Goal: Task Accomplishment & Management: Manage account settings

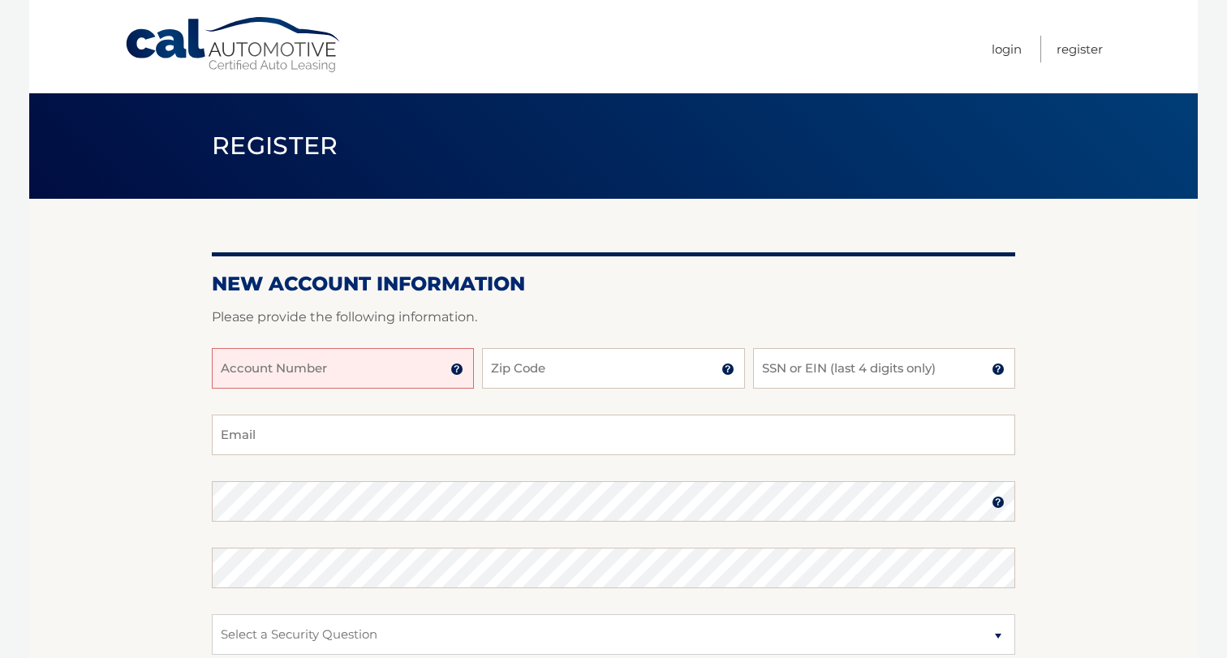
click at [397, 373] on input "Account Number" at bounding box center [343, 368] width 262 height 41
type input "44456023533"
click at [588, 376] on input "Zip Code" at bounding box center [613, 368] width 262 height 41
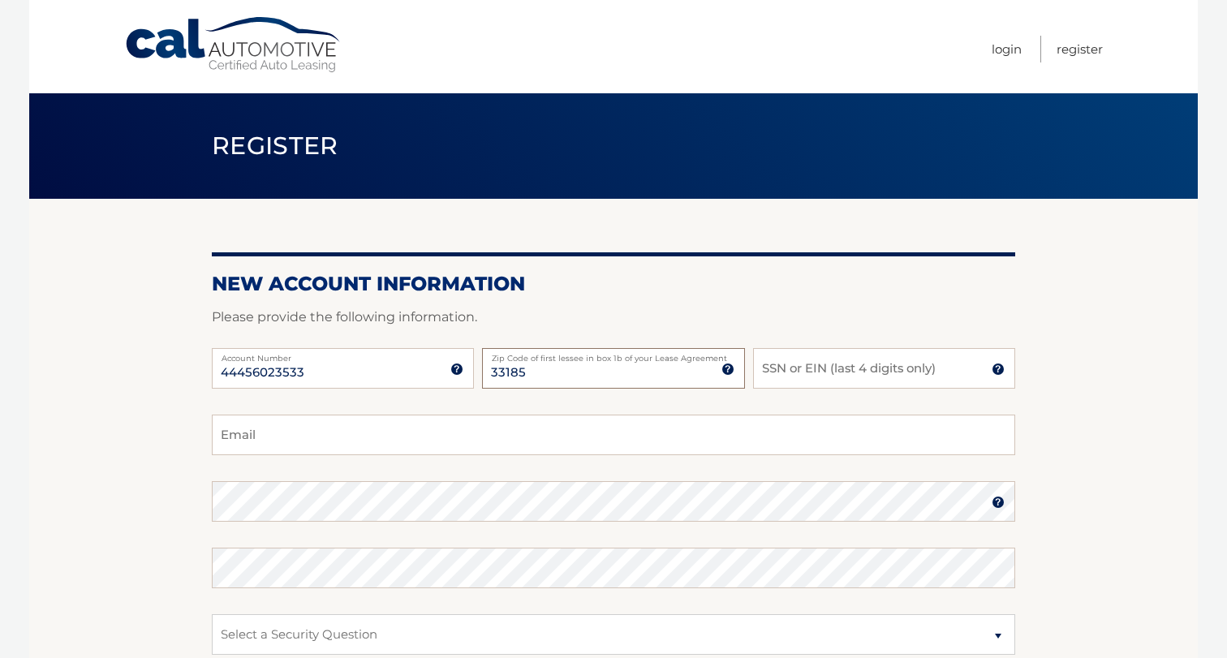
type input "33185"
click at [794, 370] on input "SSN or EIN (last 4 digits only)" at bounding box center [884, 368] width 262 height 41
type input "9747"
click at [601, 428] on input "Email" at bounding box center [613, 435] width 803 height 41
click at [317, 439] on input "fen3941@yahoo.com" at bounding box center [613, 435] width 803 height 41
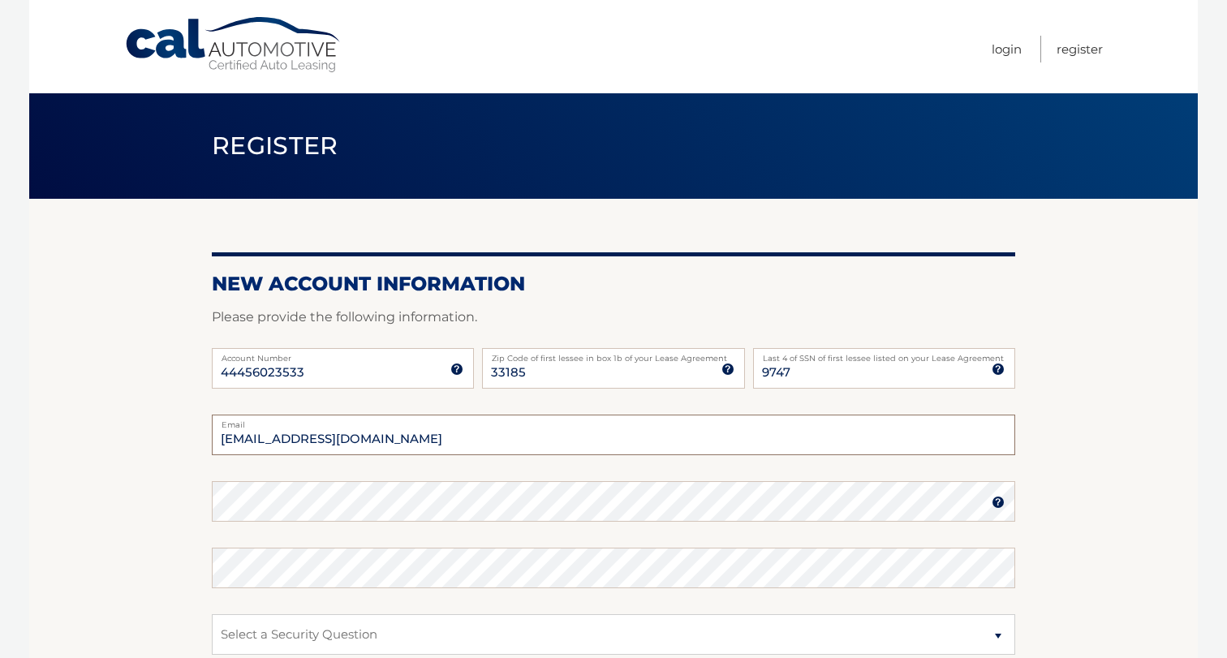
type input "fen3941@gmail.com"
click at [0, 657] on com-1password-button at bounding box center [0, 658] width 0 height 0
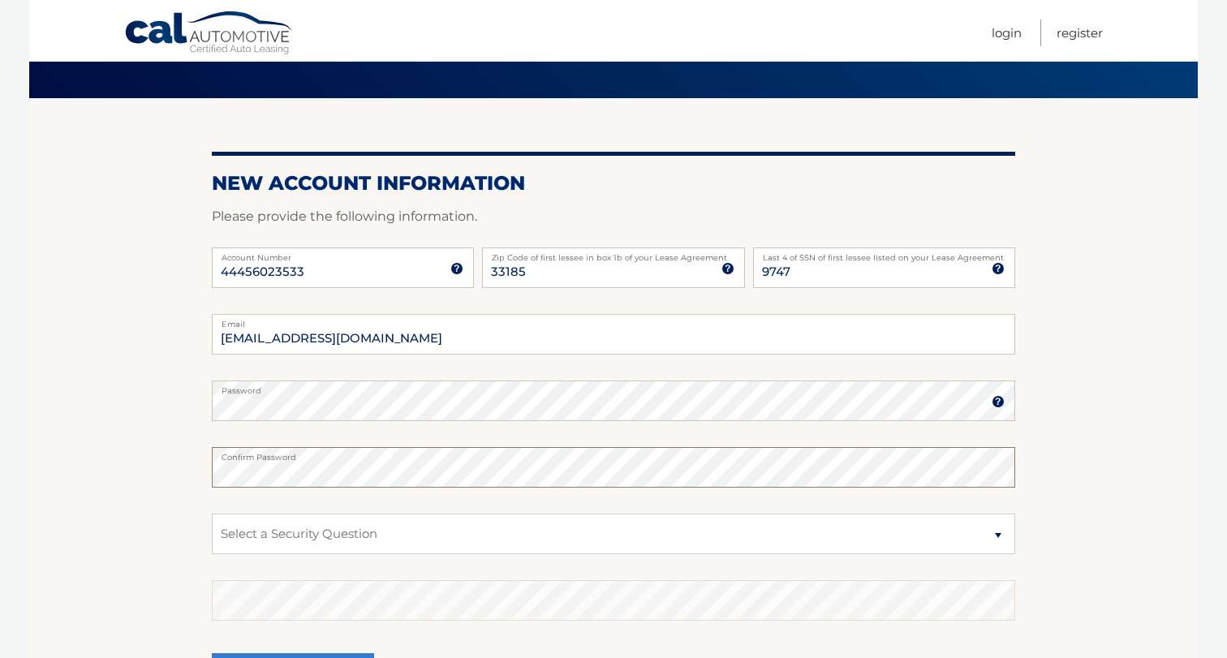
scroll to position [124, 0]
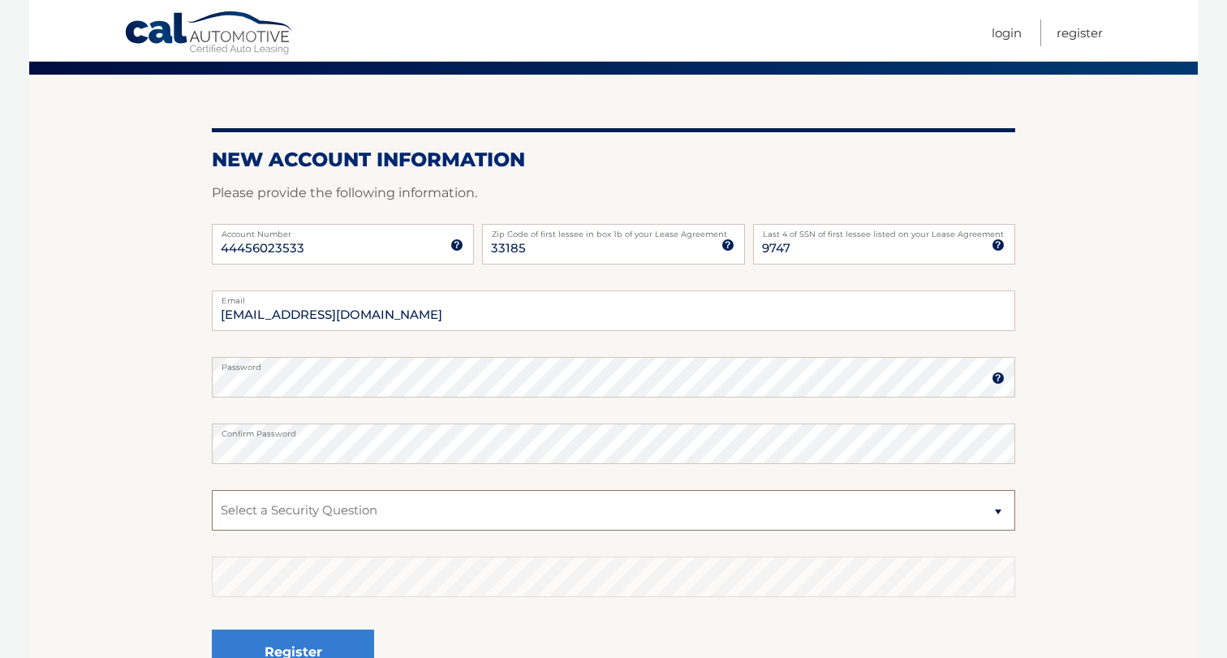
click at [371, 510] on select "Select a Security Question What was the name of your elementary school? What is…" at bounding box center [613, 510] width 803 height 41
click at [362, 513] on select "Select a Security Question What was the name of your elementary school? What is…" at bounding box center [613, 510] width 803 height 41
select select "2"
click at [212, 490] on select "Select a Security Question What was the name of your elementary school? What is…" at bounding box center [613, 510] width 803 height 41
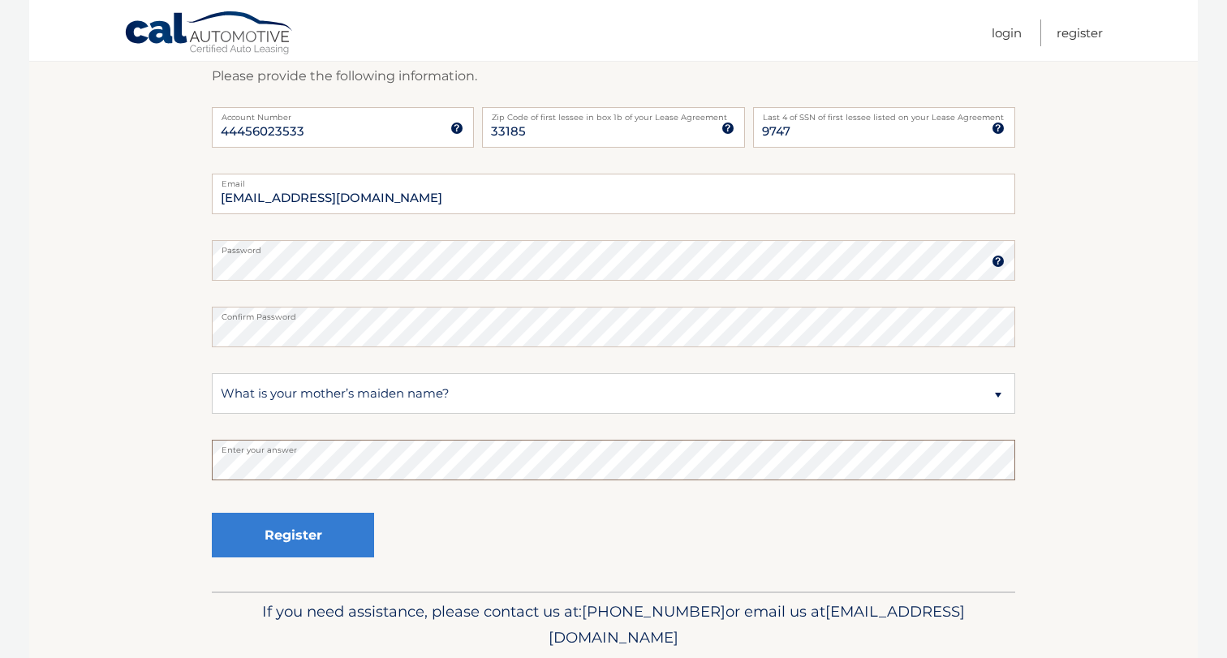
scroll to position [242, 0]
click at [317, 545] on button "Register" at bounding box center [293, 534] width 162 height 45
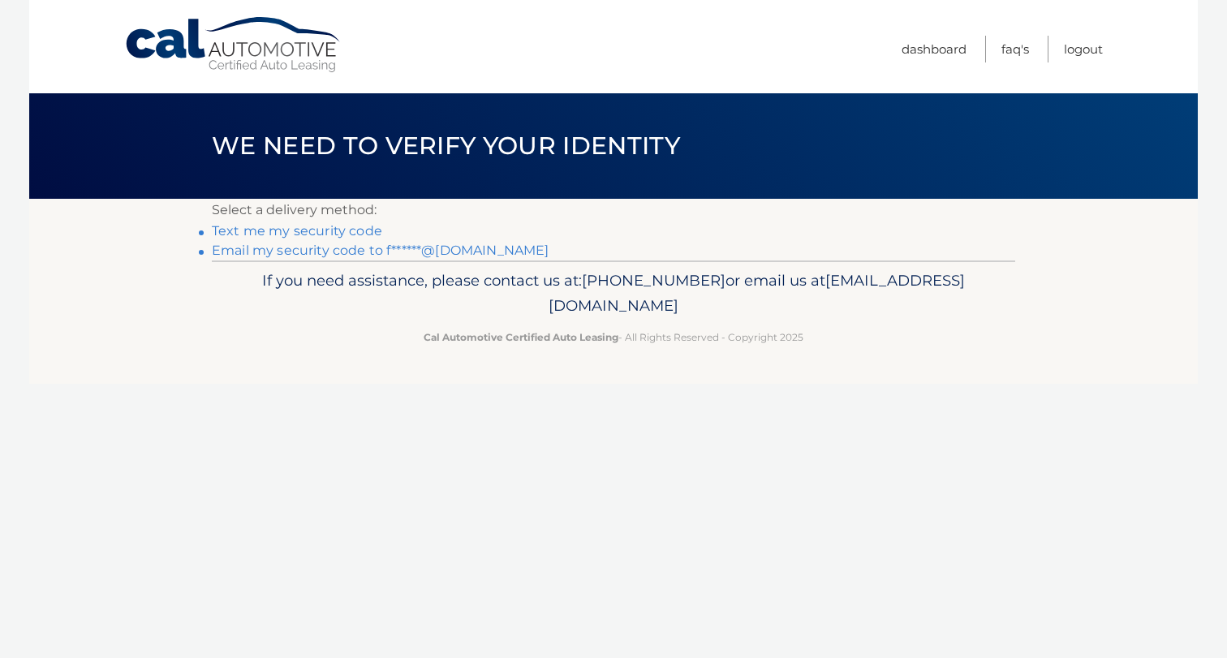
click at [304, 234] on link "Text me my security code" at bounding box center [297, 230] width 170 height 15
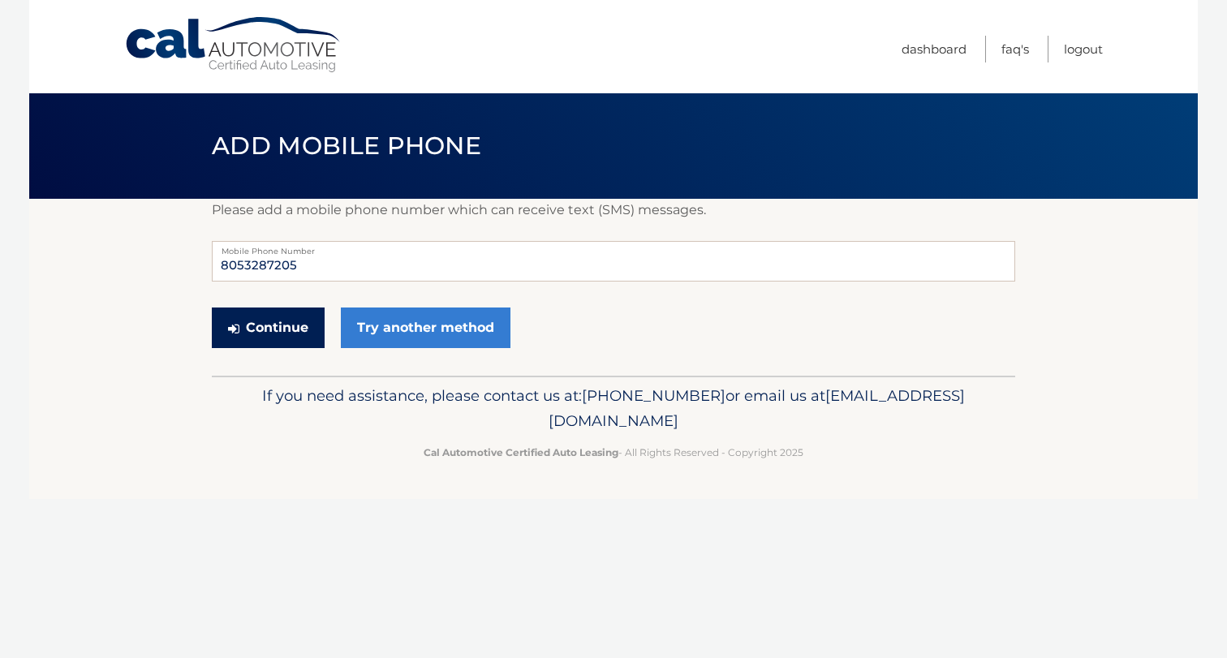
click at [283, 325] on button "Continue" at bounding box center [268, 328] width 113 height 41
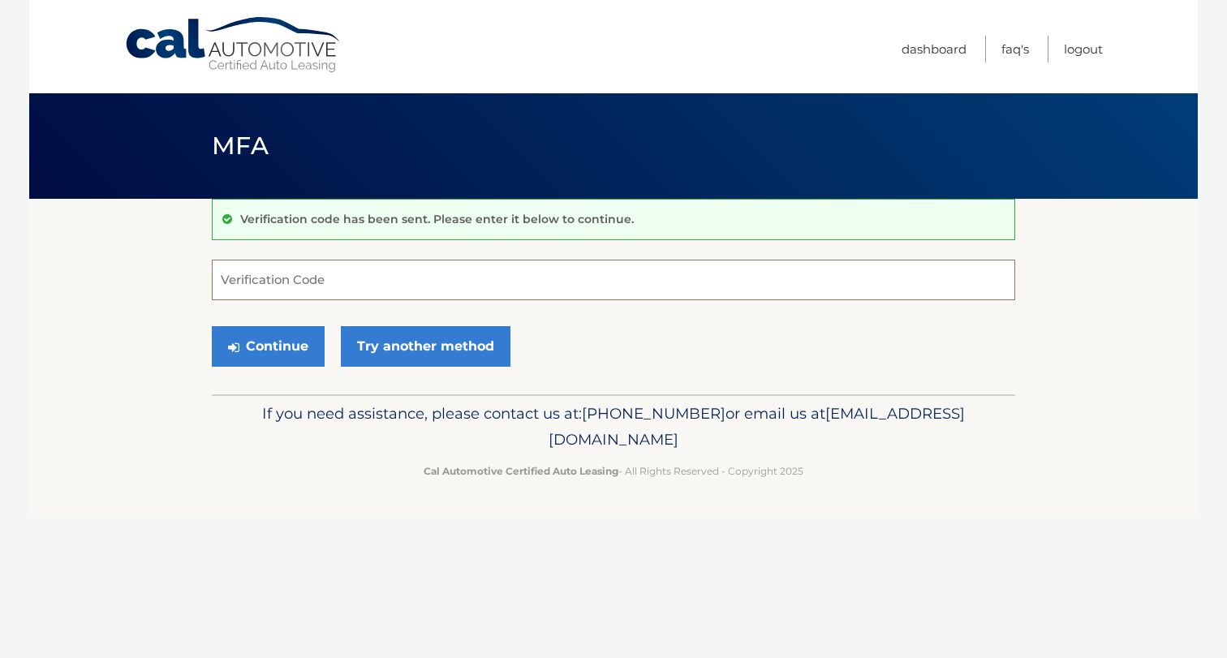
click at [274, 285] on input "Verification Code" at bounding box center [613, 280] width 803 height 41
type input "114193"
click at [95, 368] on section "Verification code has been sent. Please enter it below to continue. 114193 Veri…" at bounding box center [613, 297] width 1169 height 196
click at [292, 340] on button "Continue" at bounding box center [268, 346] width 113 height 41
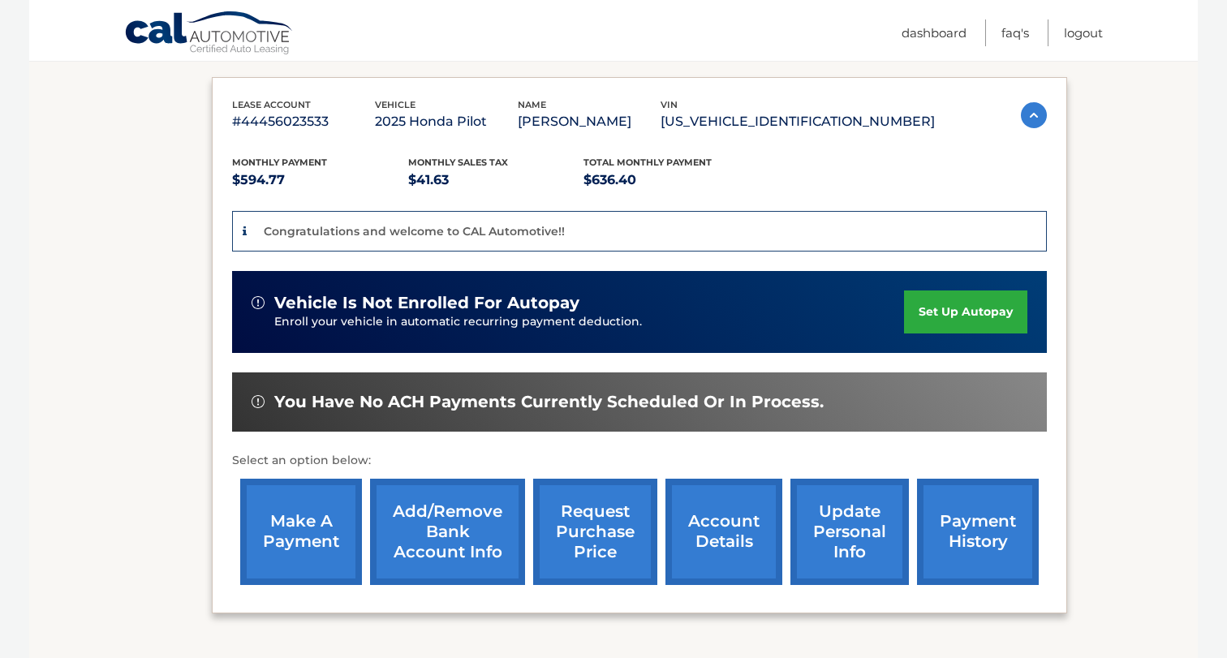
scroll to position [265, 0]
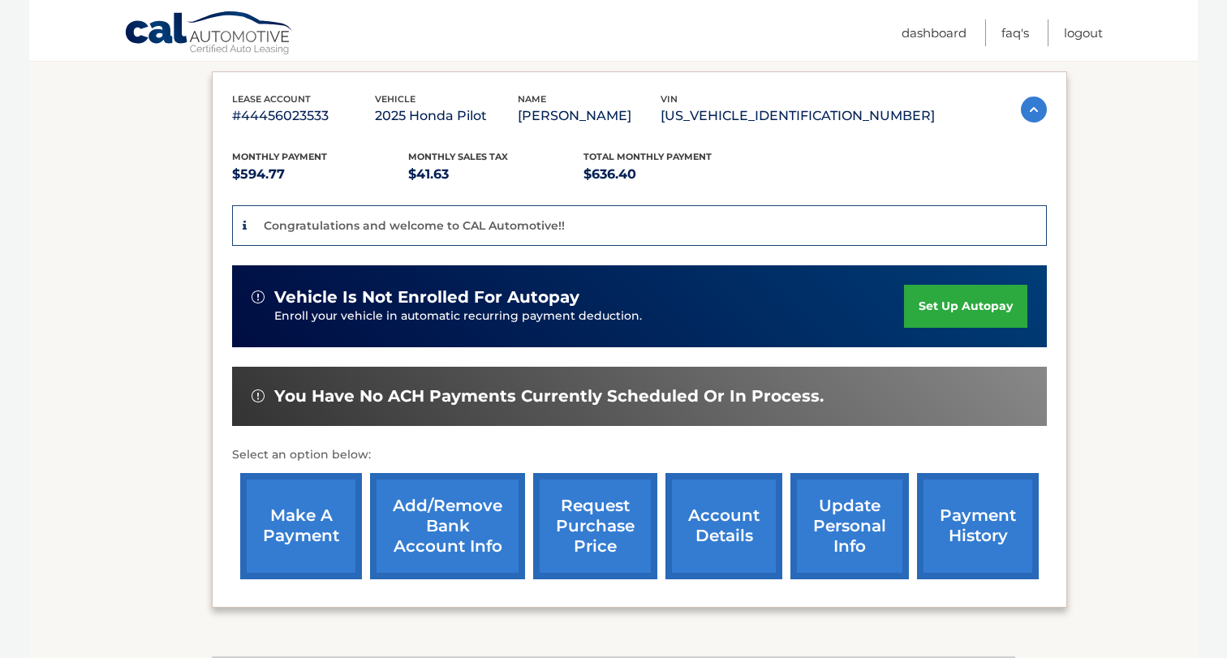
click at [958, 328] on link "set up autopay" at bounding box center [965, 306] width 123 height 43
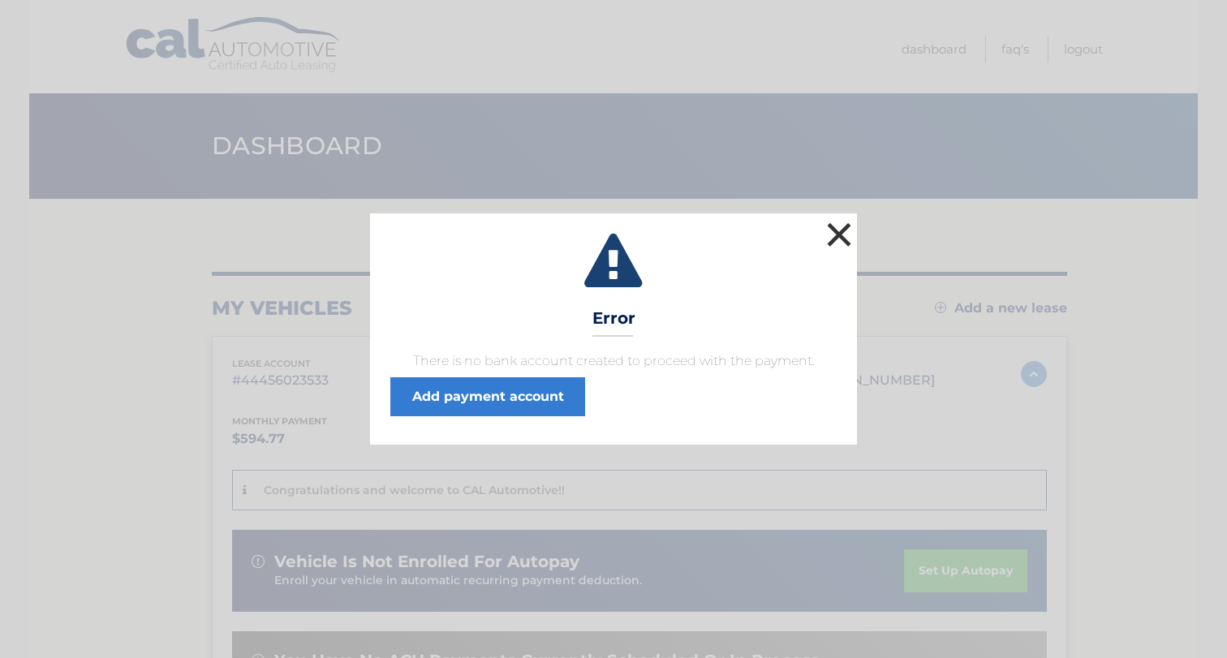
click at [835, 235] on button "×" at bounding box center [839, 234] width 32 height 32
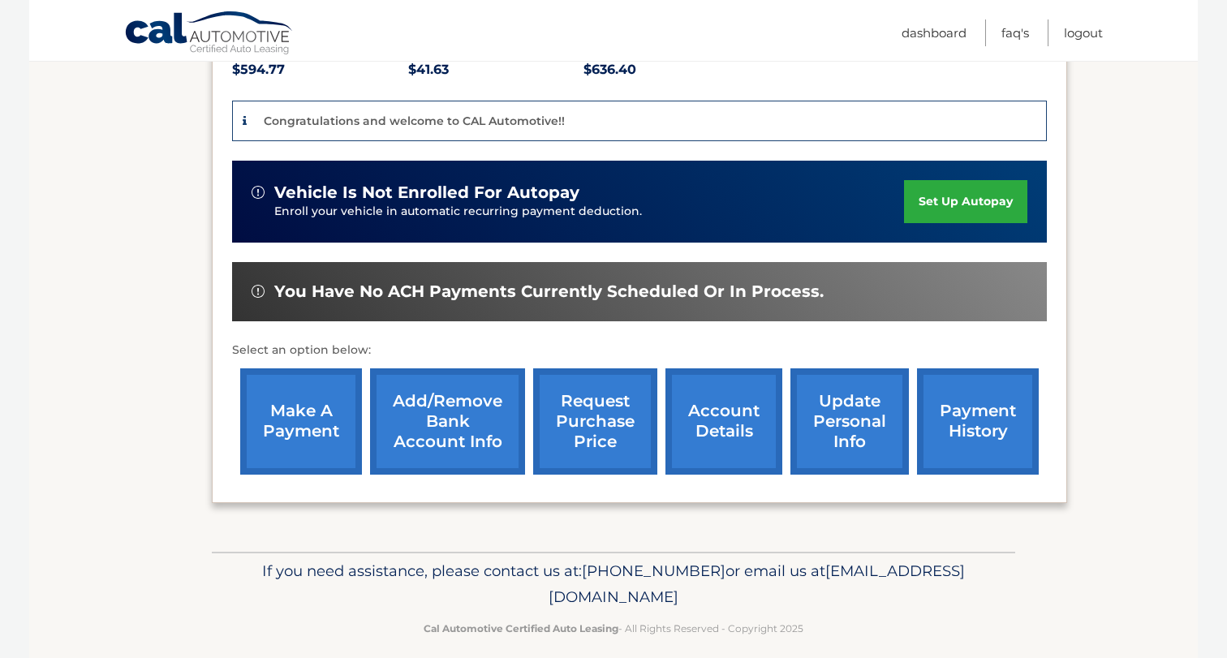
scroll to position [407, 0]
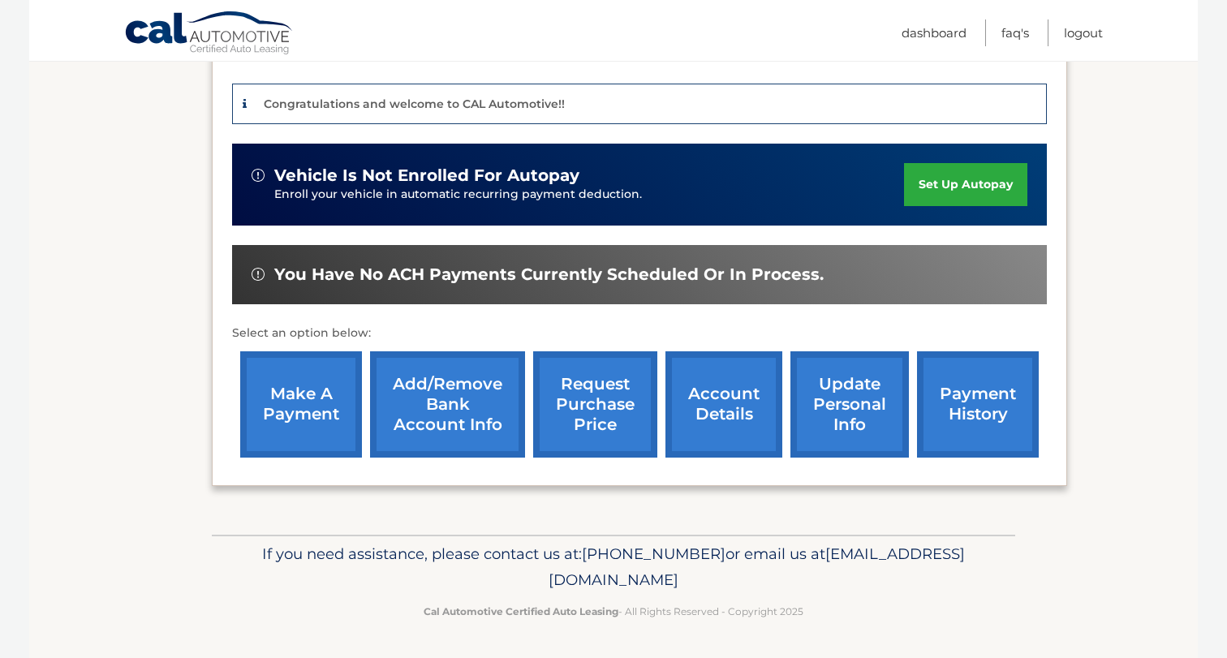
click at [454, 407] on link "Add/Remove bank account info" at bounding box center [447, 404] width 155 height 106
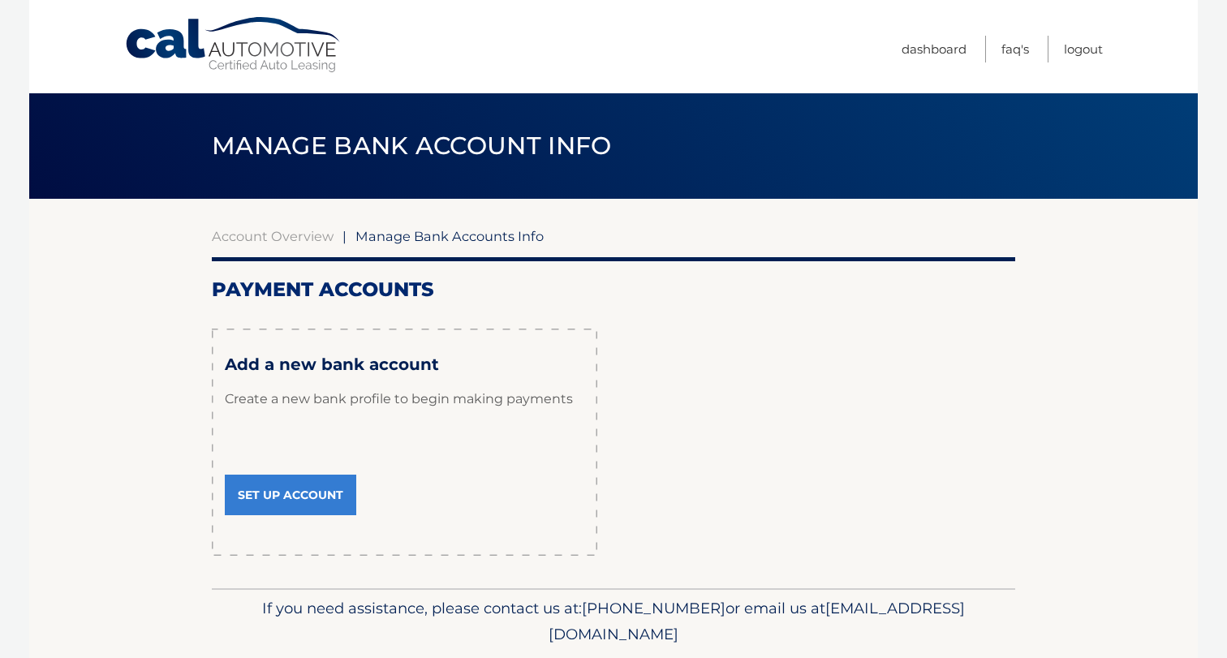
click at [291, 497] on link "Set Up Account" at bounding box center [290, 495] width 131 height 41
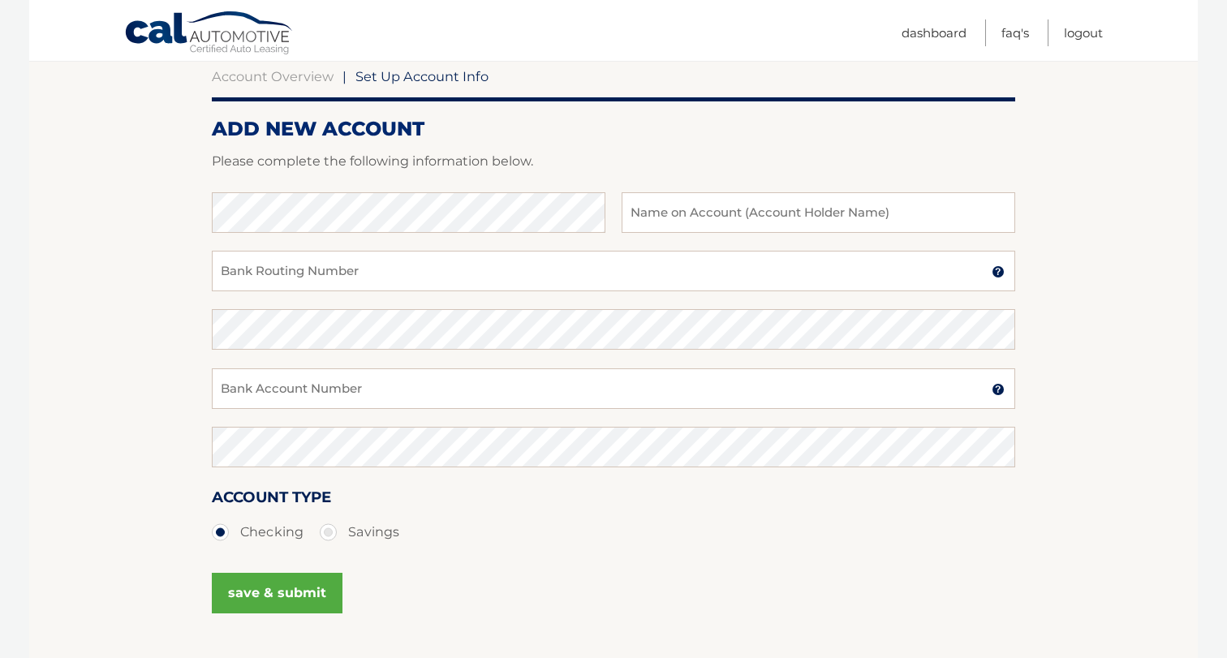
scroll to position [145, 0]
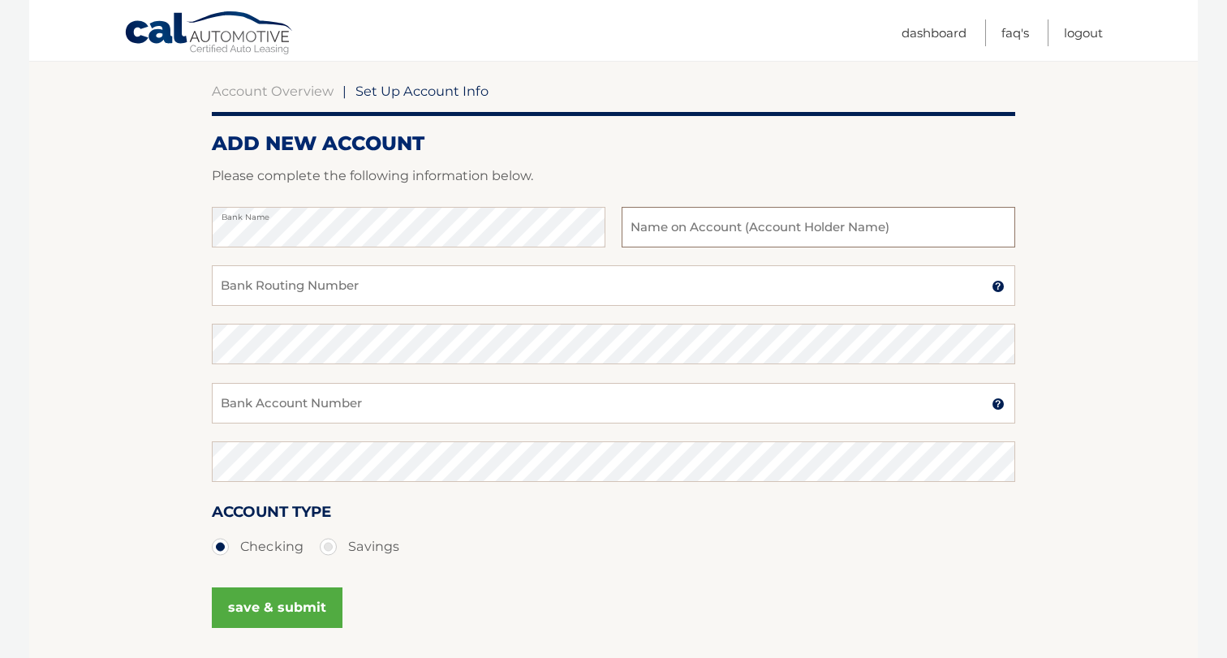
click at [673, 226] on input "text" at bounding box center [819, 227] width 394 height 41
type input "Fernando R Garcia Guerra"
click at [381, 289] on input "Bank Routing Number" at bounding box center [613, 285] width 803 height 41
click at [1001, 292] on input "Bank Routing Number" at bounding box center [613, 285] width 803 height 41
click at [1000, 284] on img at bounding box center [998, 286] width 13 height 13
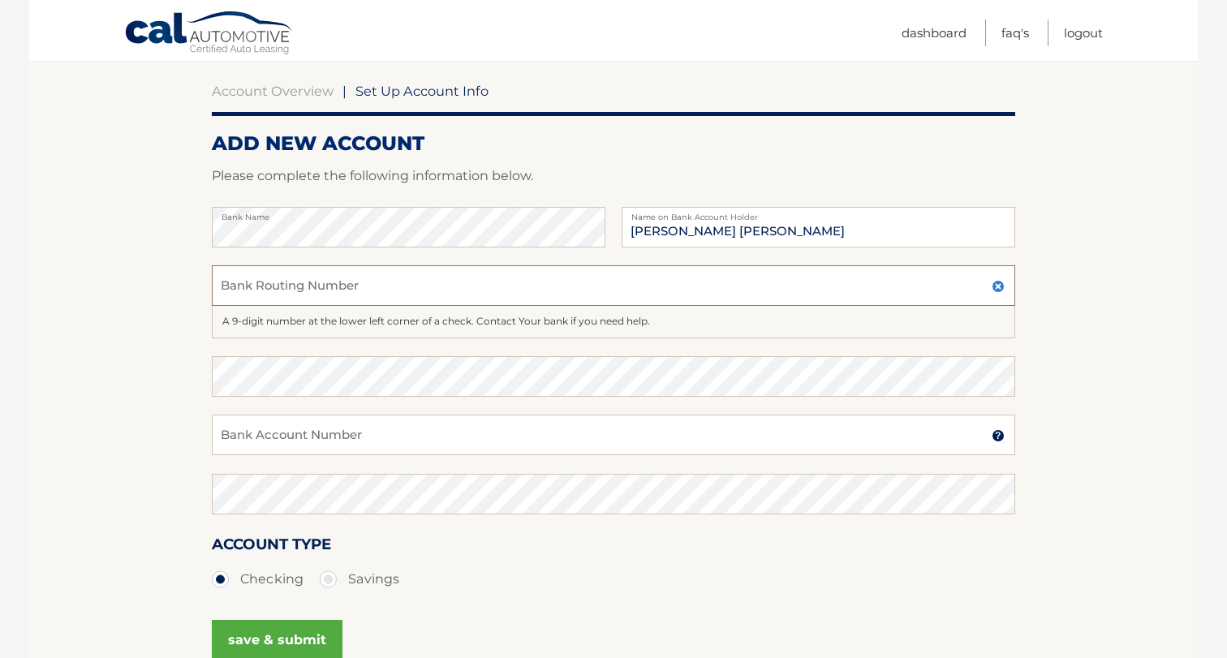
click at [414, 293] on input "Bank Routing Number" at bounding box center [613, 285] width 803 height 41
type input "322271627"
click at [299, 446] on input "Bank Account Number" at bounding box center [613, 435] width 803 height 41
type input "456303127"
click at [999, 441] on img at bounding box center [998, 435] width 13 height 13
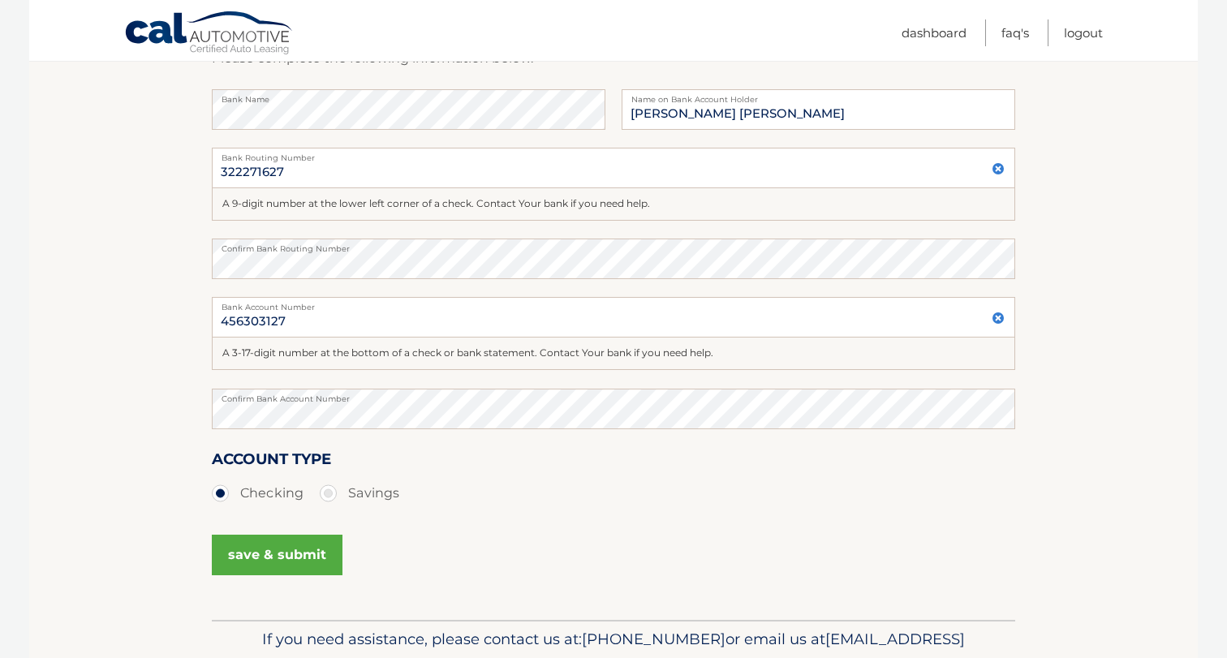
scroll to position [347, 0]
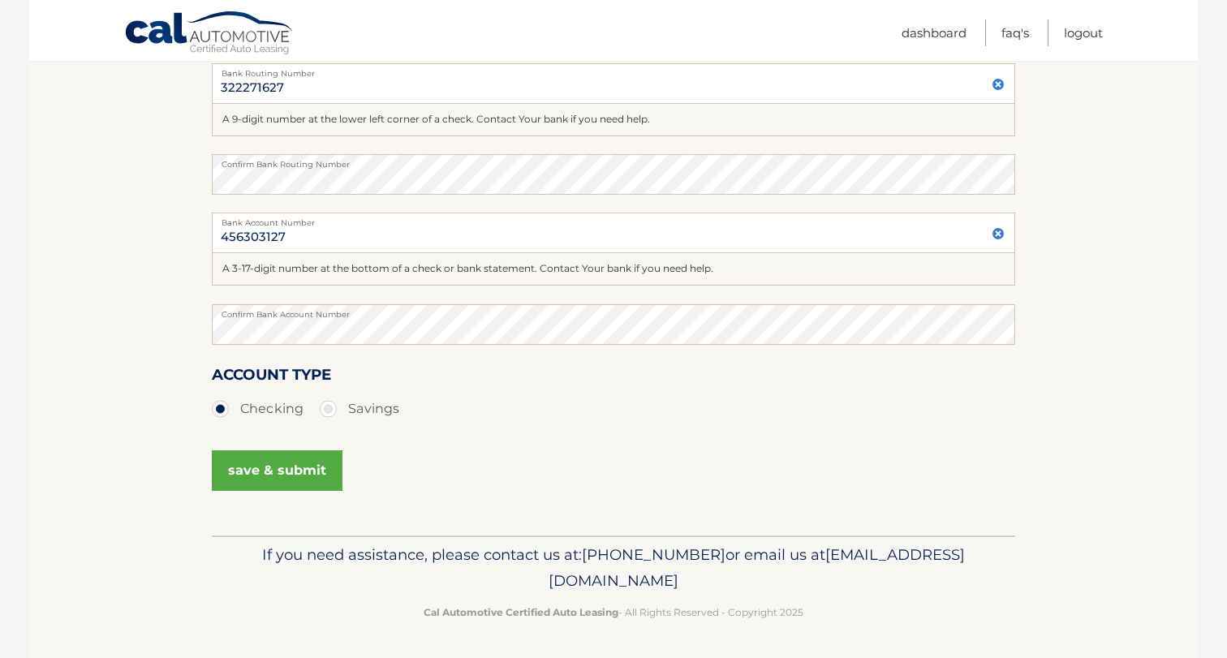
click at [277, 471] on button "save & submit" at bounding box center [277, 470] width 131 height 41
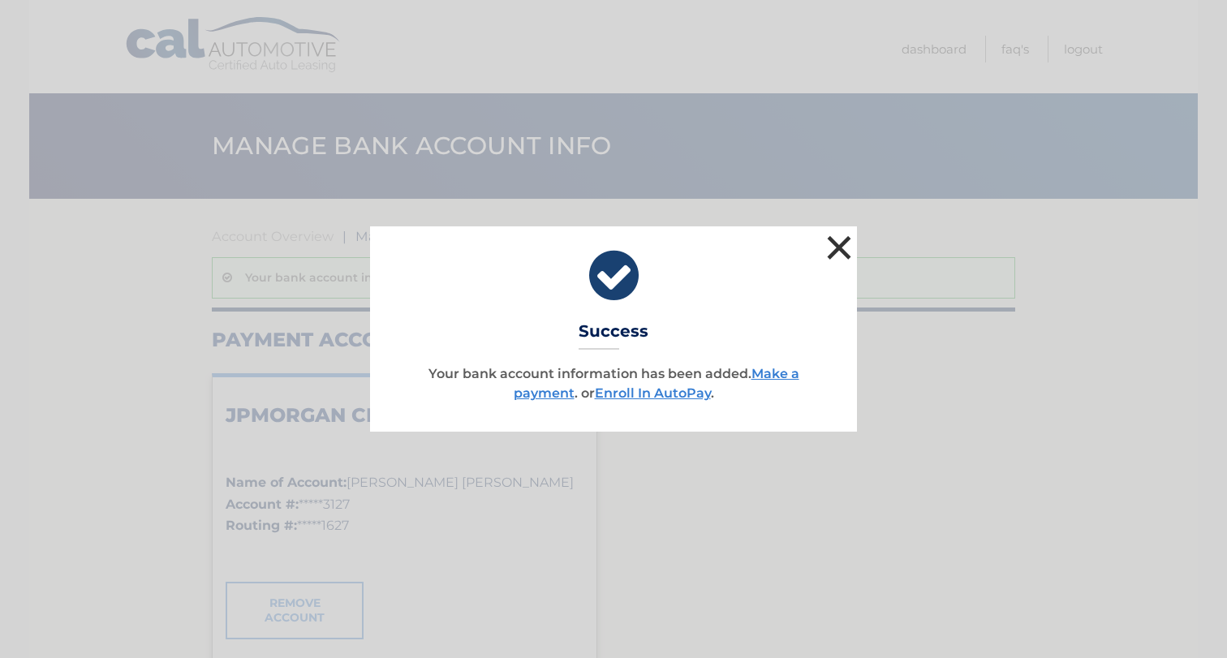
click at [843, 248] on button "×" at bounding box center [839, 247] width 32 height 32
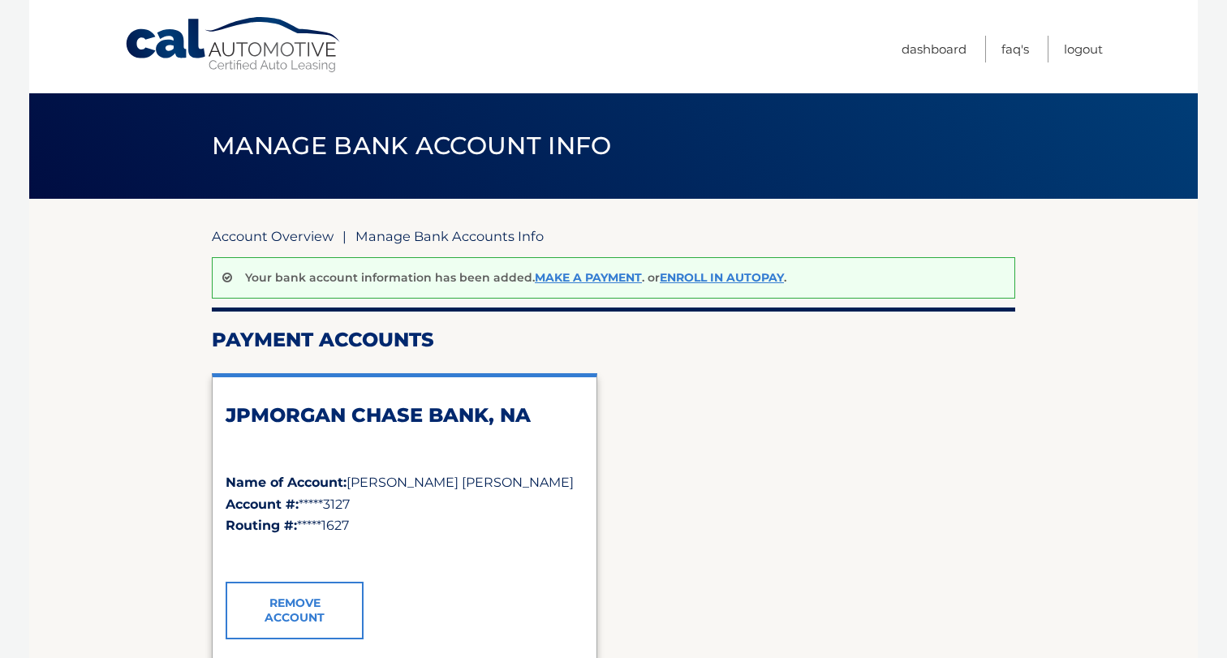
click at [311, 236] on link "Account Overview" at bounding box center [273, 236] width 122 height 16
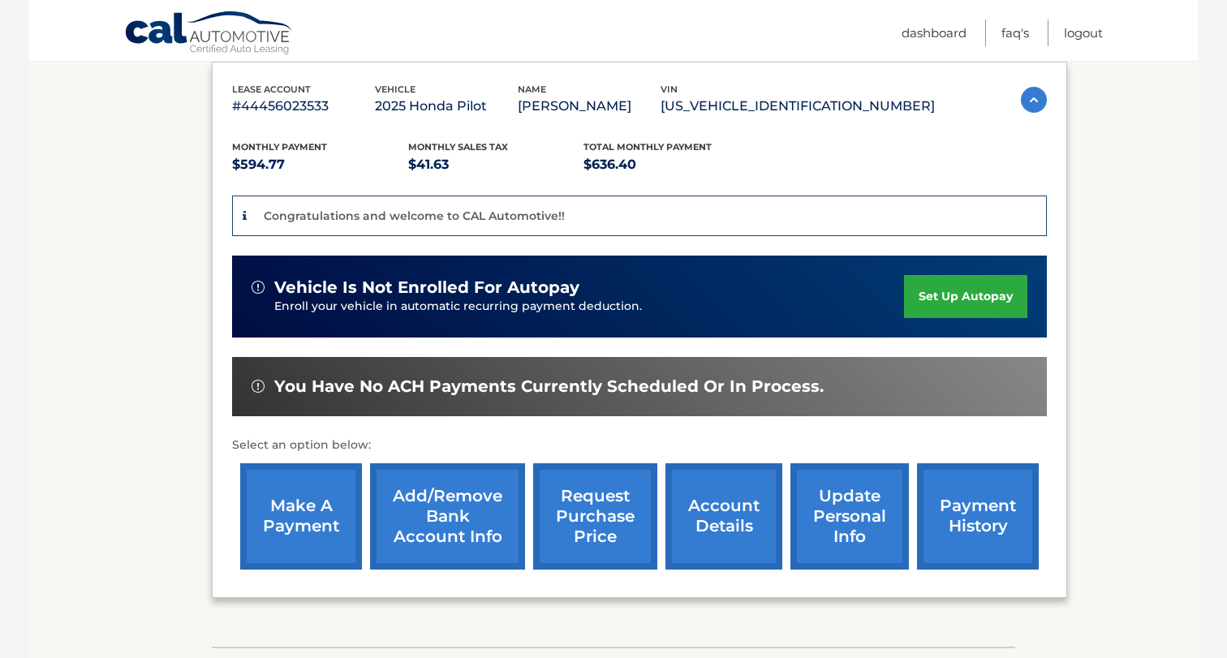
scroll to position [261, 0]
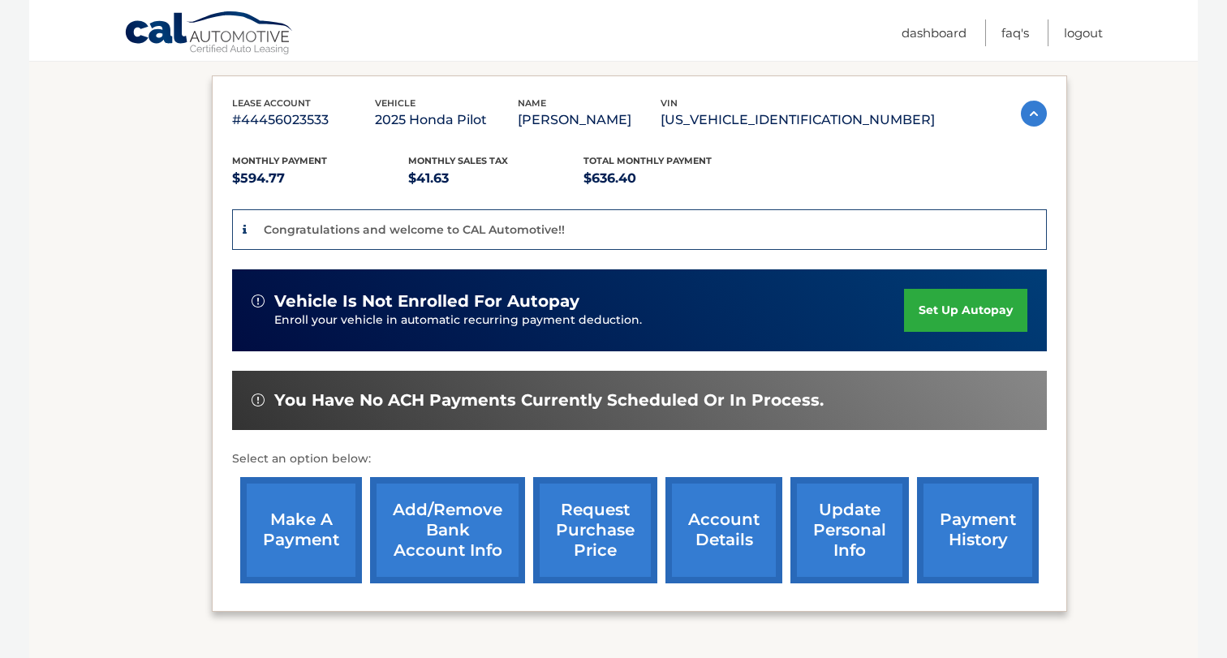
click at [979, 332] on link "set up autopay" at bounding box center [965, 310] width 123 height 43
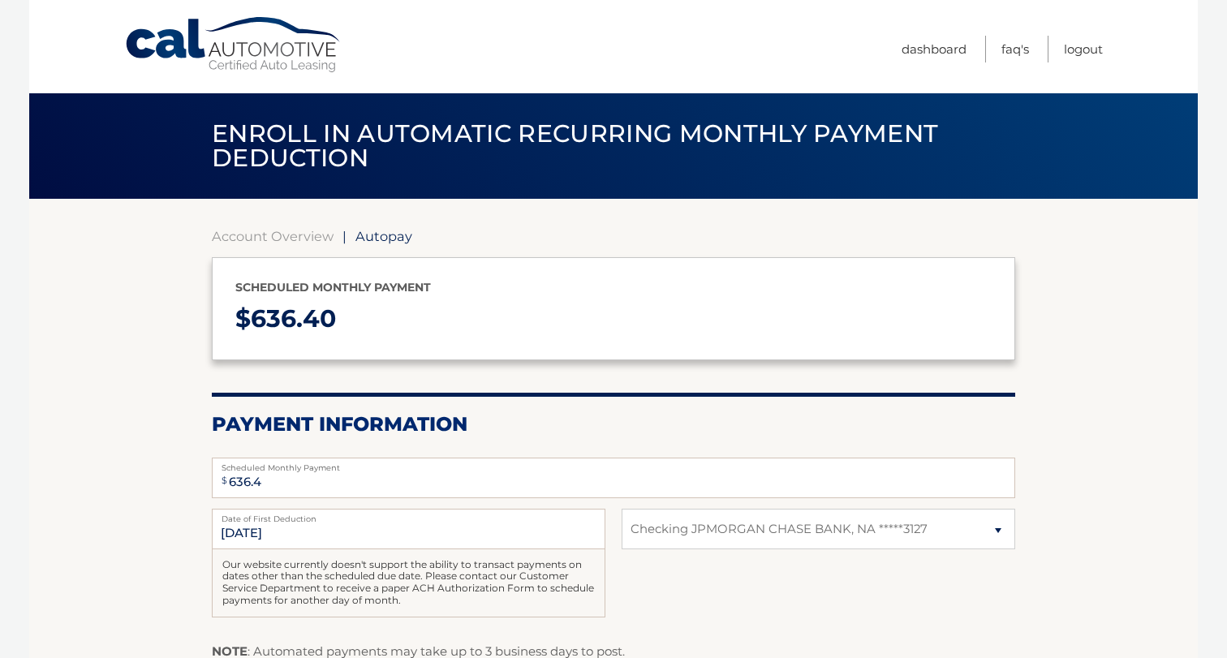
select select "ZGM3NzllMjQtYzcyYy00NDhiLWIxNGUtNDU3NGNhMGU5NDBi"
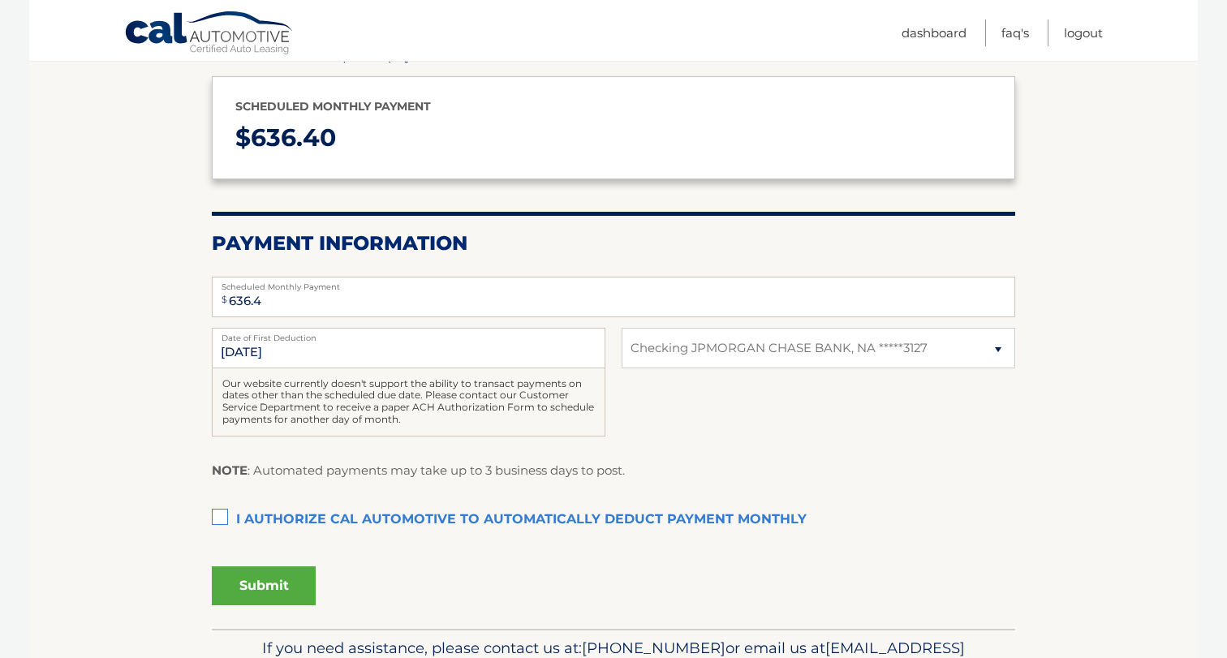
scroll to position [179, 0]
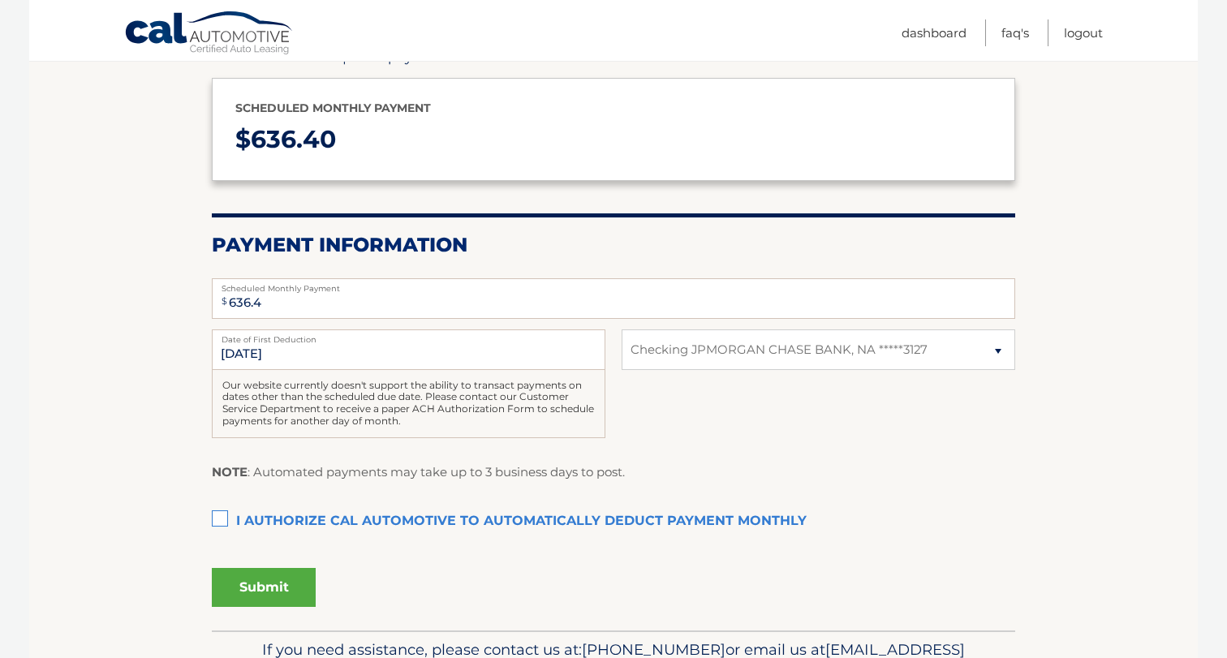
click at [216, 520] on label "I authorize cal automotive to automatically deduct payment monthly This checkbo…" at bounding box center [613, 522] width 803 height 32
click at [0, 0] on input "I authorize cal automotive to automatically deduct payment monthly This checkbo…" at bounding box center [0, 0] width 0 height 0
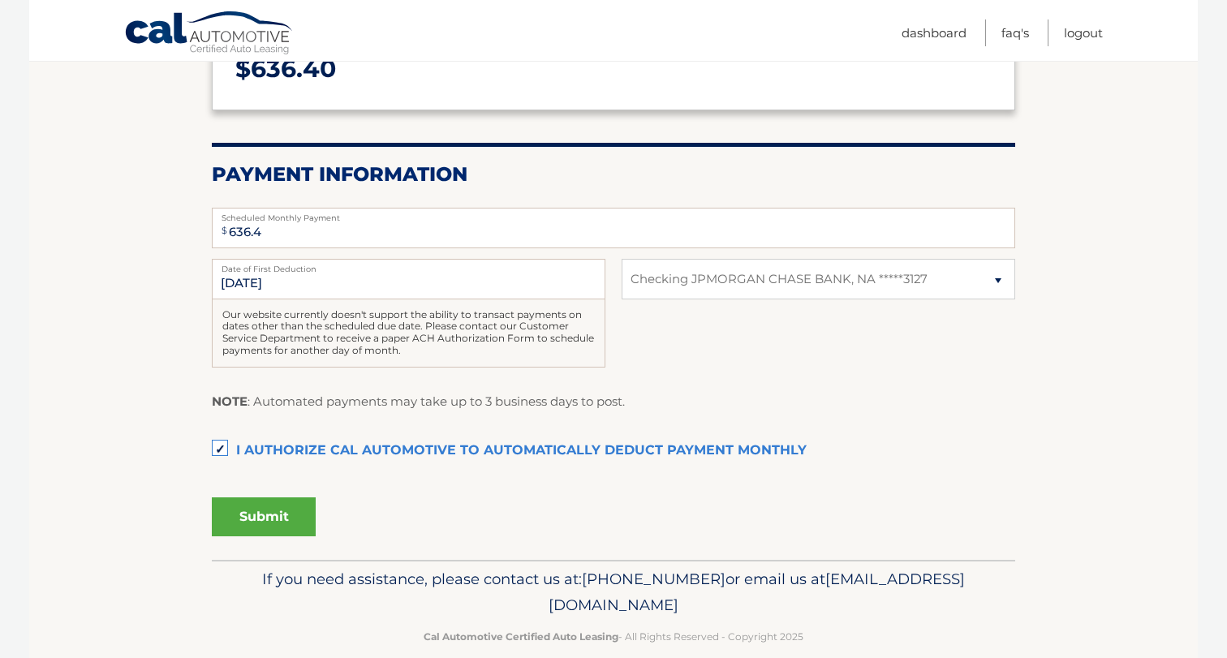
scroll to position [256, 0]
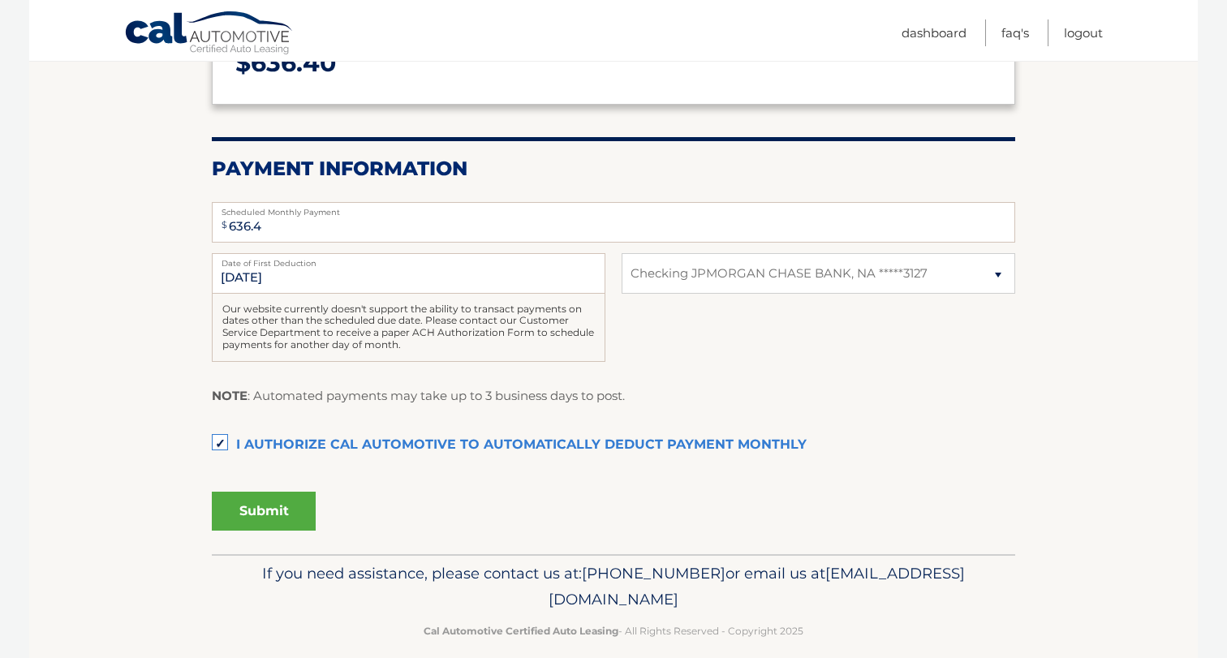
click at [261, 512] on button "Submit" at bounding box center [264, 511] width 104 height 39
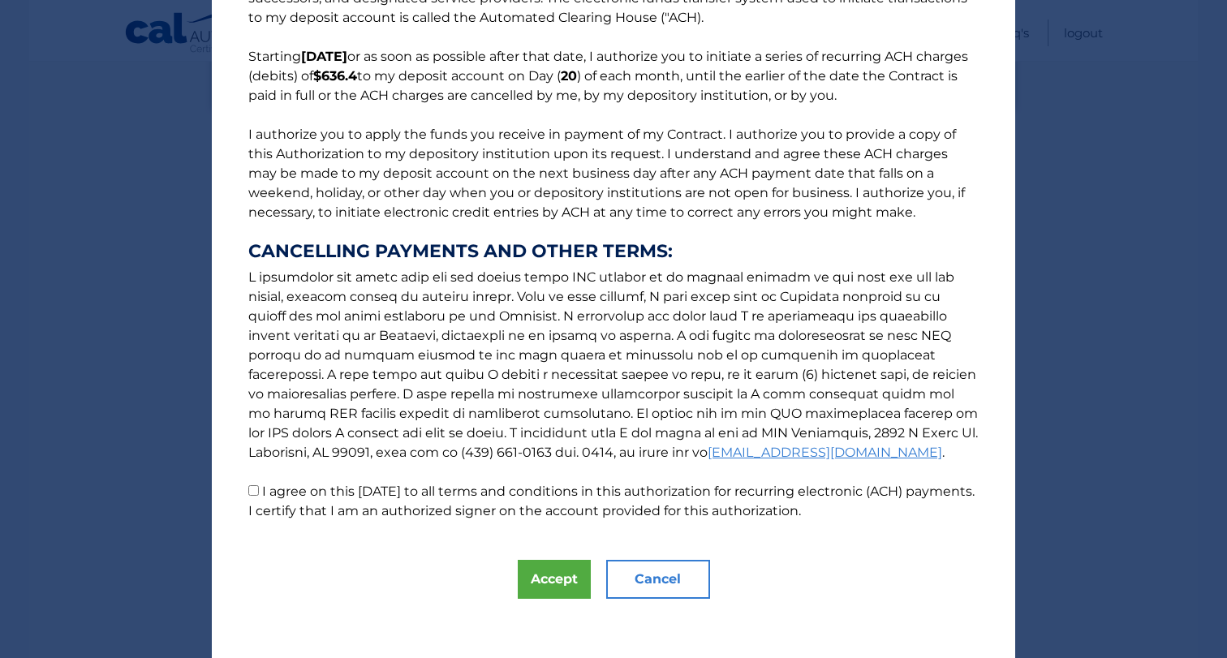
scroll to position [108, 0]
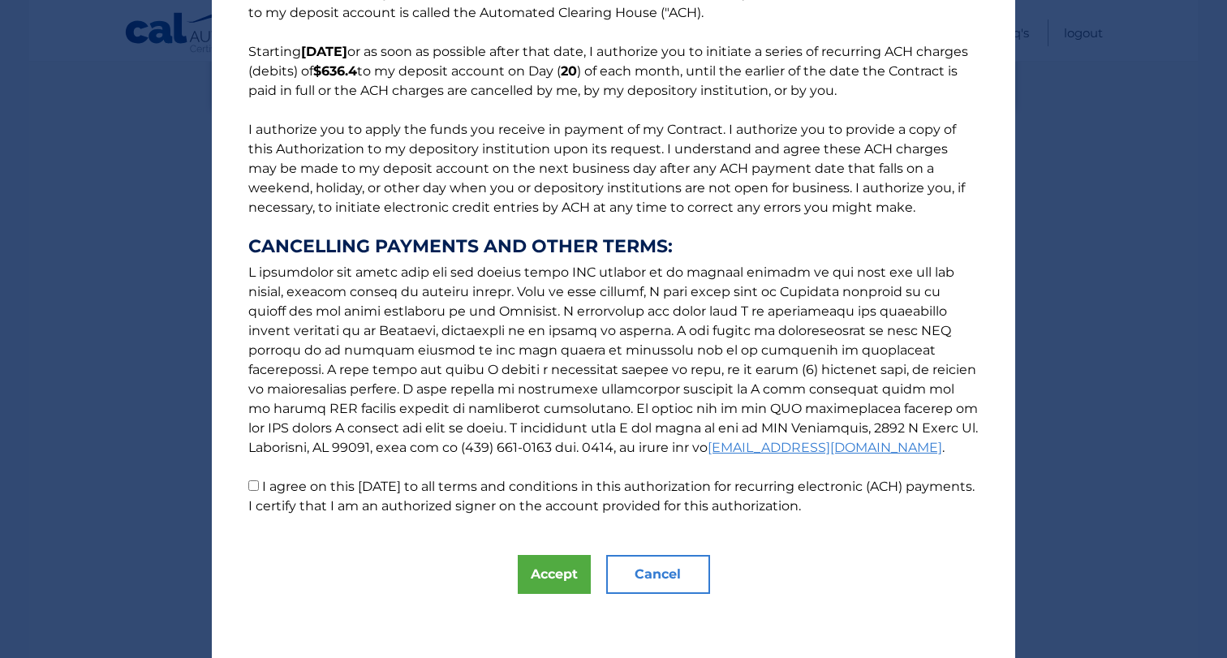
click at [258, 491] on p "The words "I" "me" and "my" mean any identified Customer who signs this Authori…" at bounding box center [613, 220] width 763 height 591
click at [255, 487] on input "I agree on this 10/03/2025 to all terms and conditions in this authorization fo…" at bounding box center [253, 485] width 11 height 11
checkbox input "true"
click at [556, 575] on button "Accept" at bounding box center [554, 574] width 73 height 39
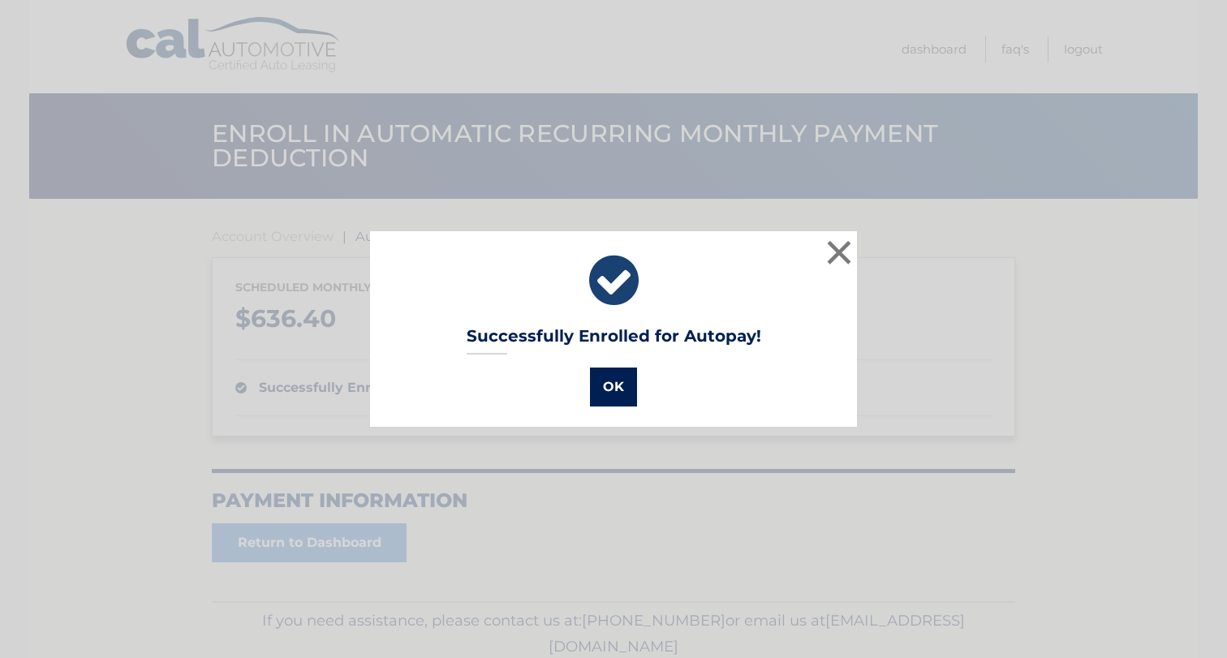
click at [614, 384] on button "OK" at bounding box center [613, 387] width 47 height 39
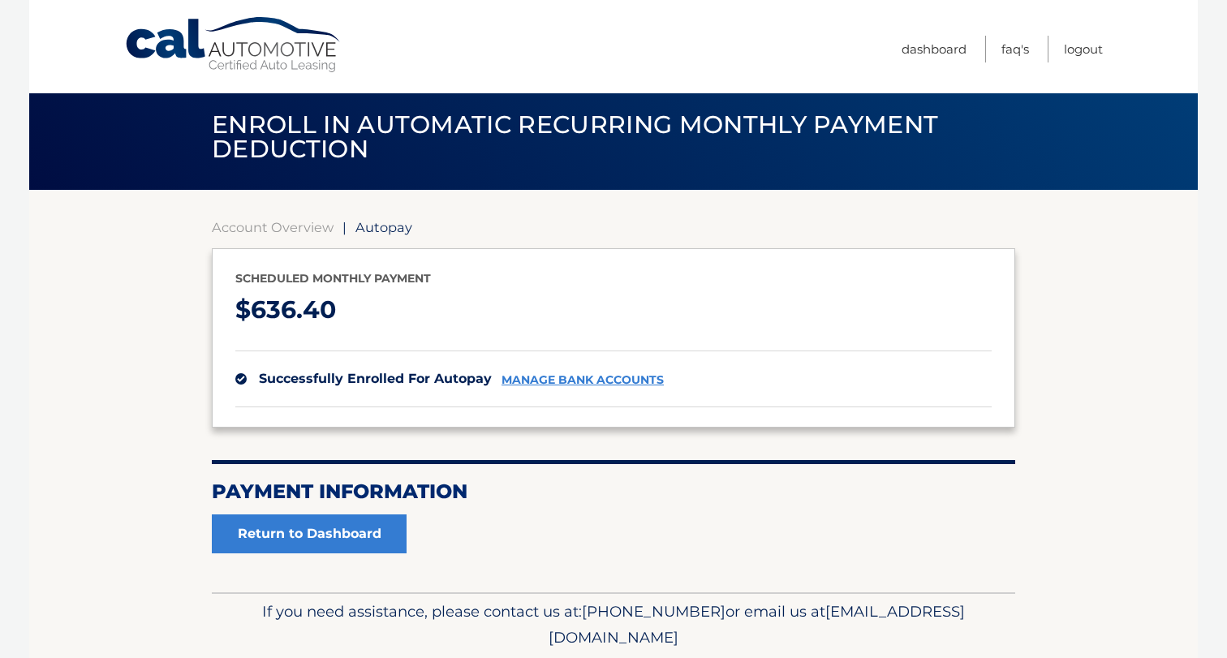
scroll to position [11, 0]
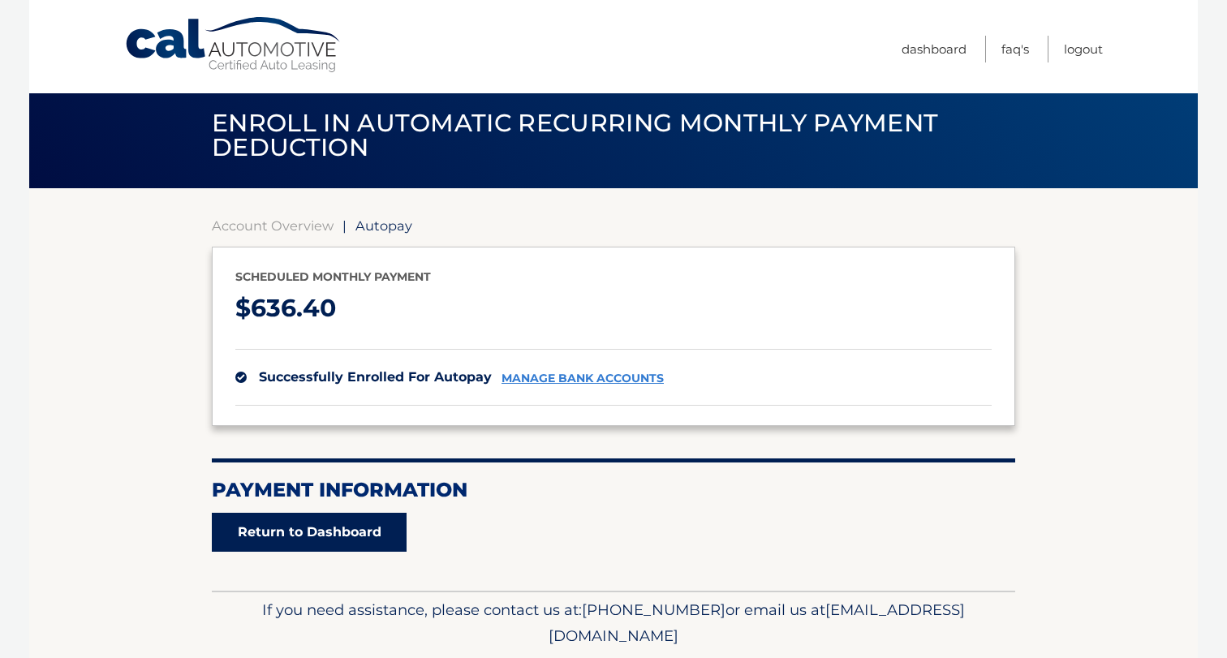
click at [314, 540] on link "Return to Dashboard" at bounding box center [309, 532] width 195 height 39
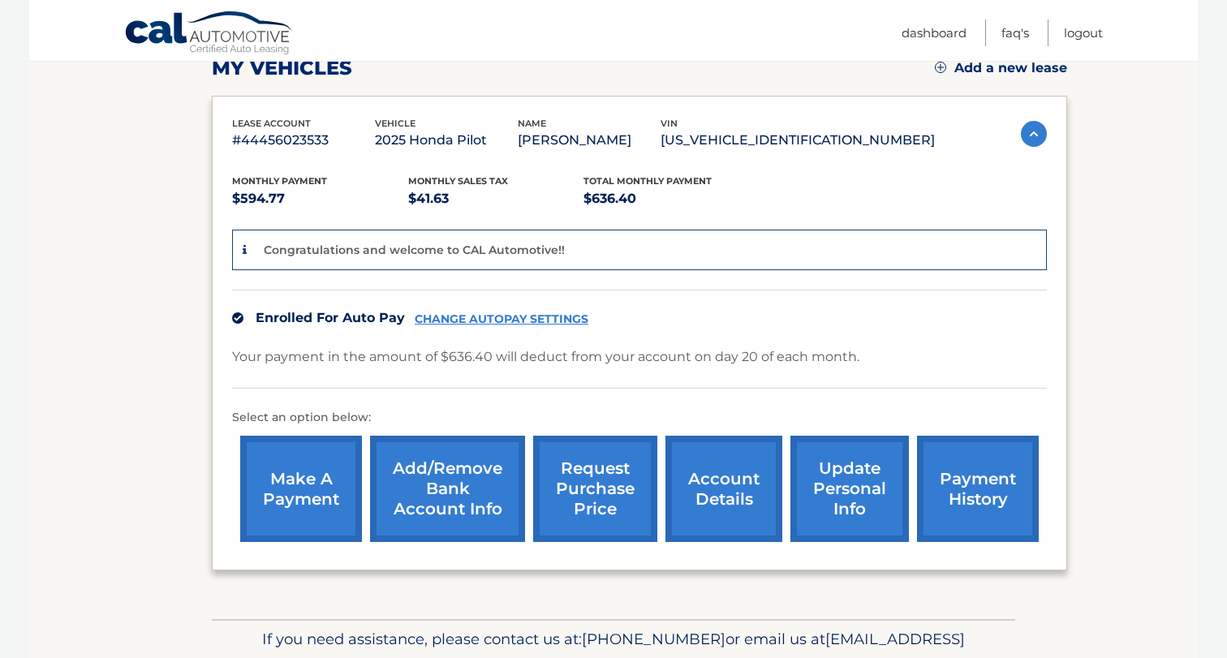
scroll to position [243, 0]
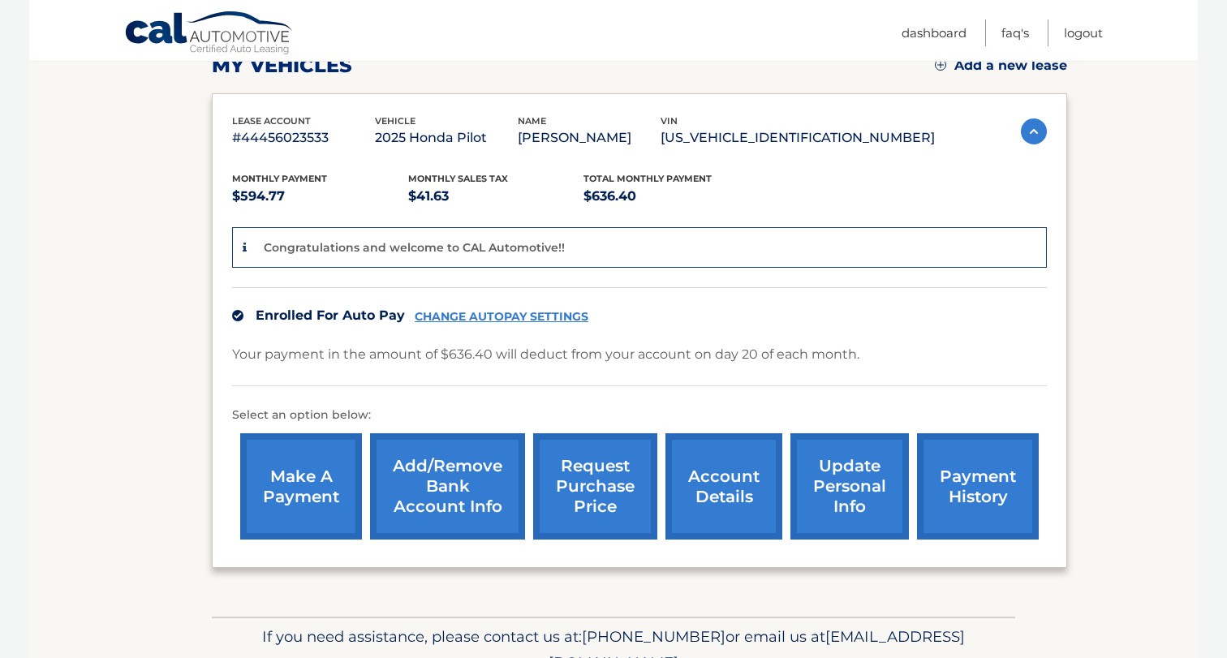
click at [839, 504] on link "update personal info" at bounding box center [849, 486] width 118 height 106
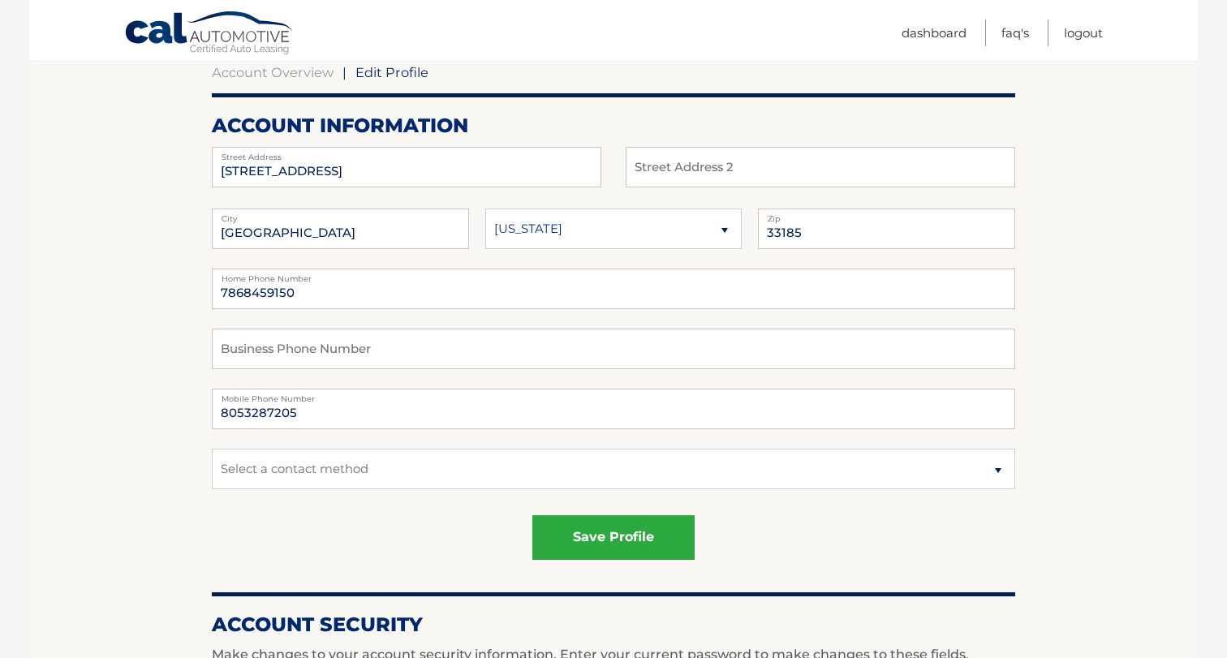
scroll to position [165, 0]
click at [416, 471] on select "Select a contact method Mobile Home" at bounding box center [613, 468] width 803 height 41
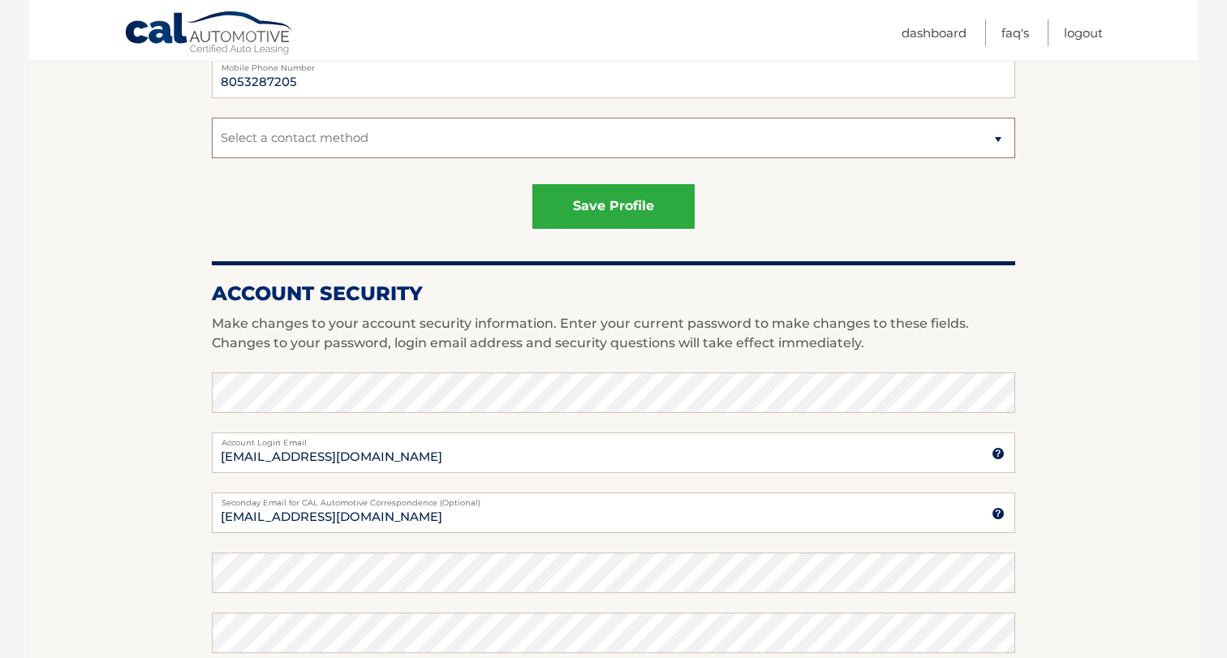
scroll to position [0, 0]
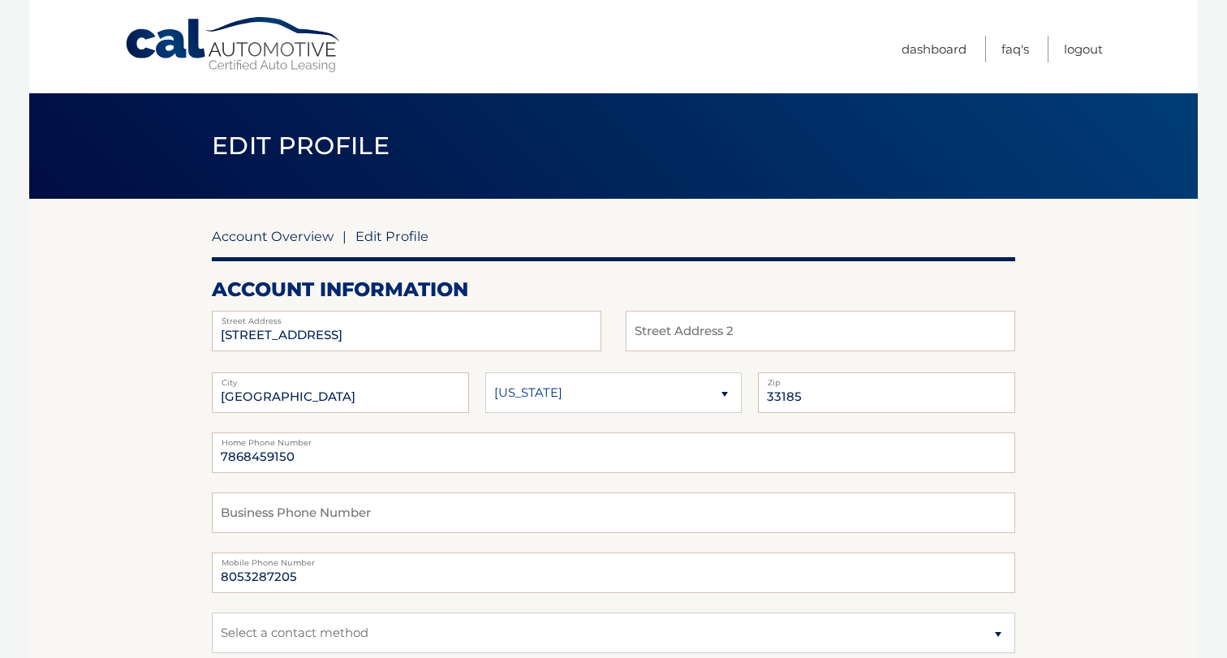
click at [274, 234] on link "Account Overview" at bounding box center [273, 236] width 122 height 16
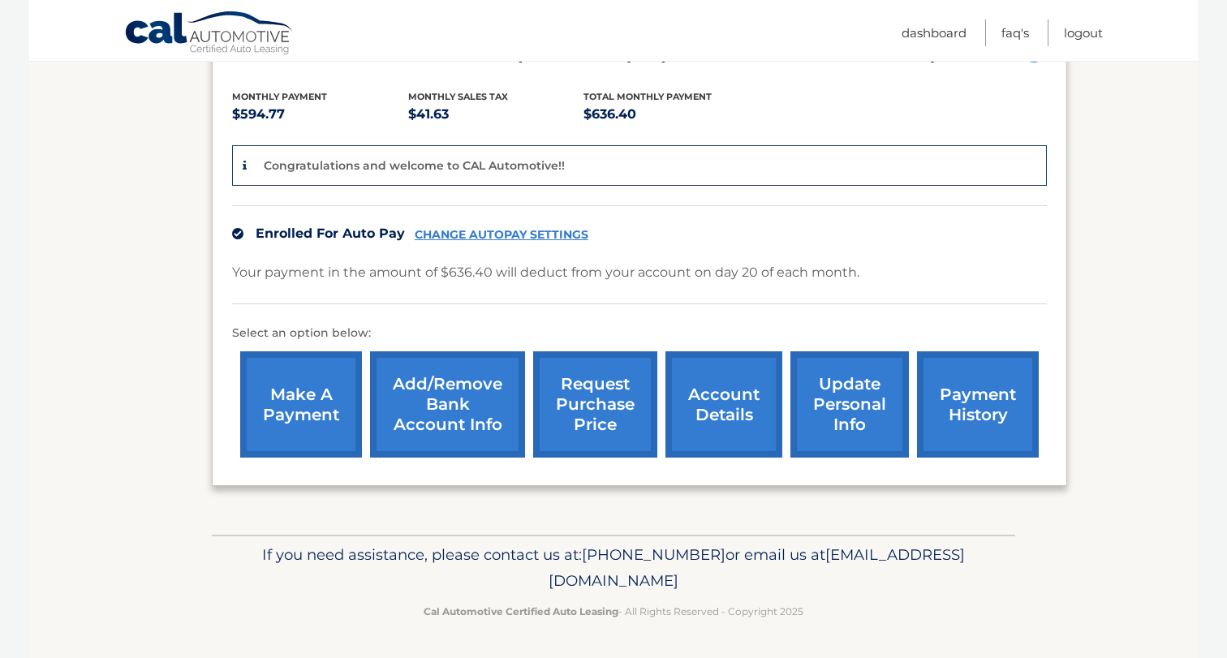
scroll to position [333, 0]
click at [980, 420] on link "payment history" at bounding box center [978, 404] width 122 height 106
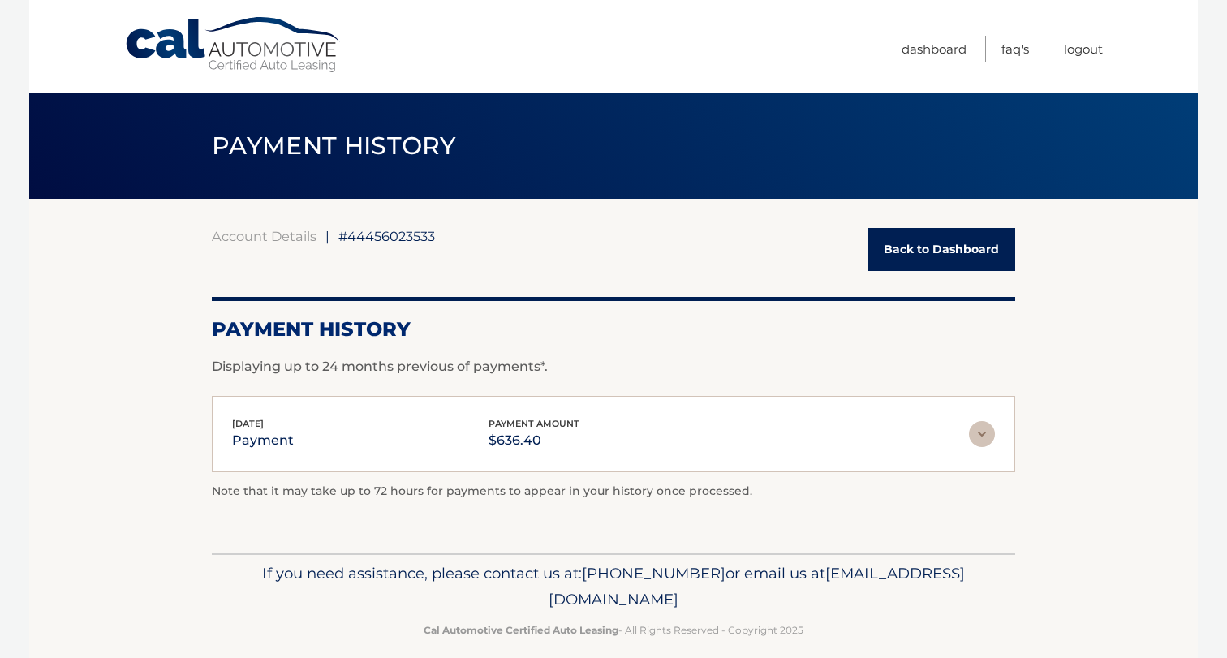
click at [987, 437] on img at bounding box center [982, 434] width 26 height 26
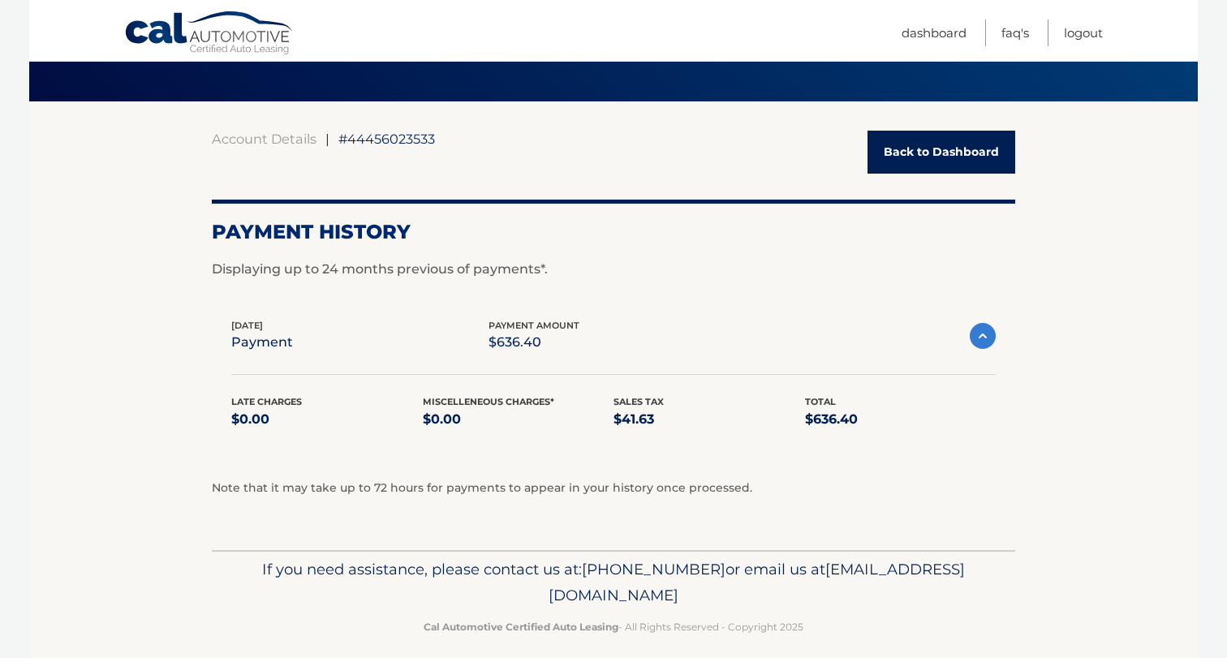
scroll to position [111, 0]
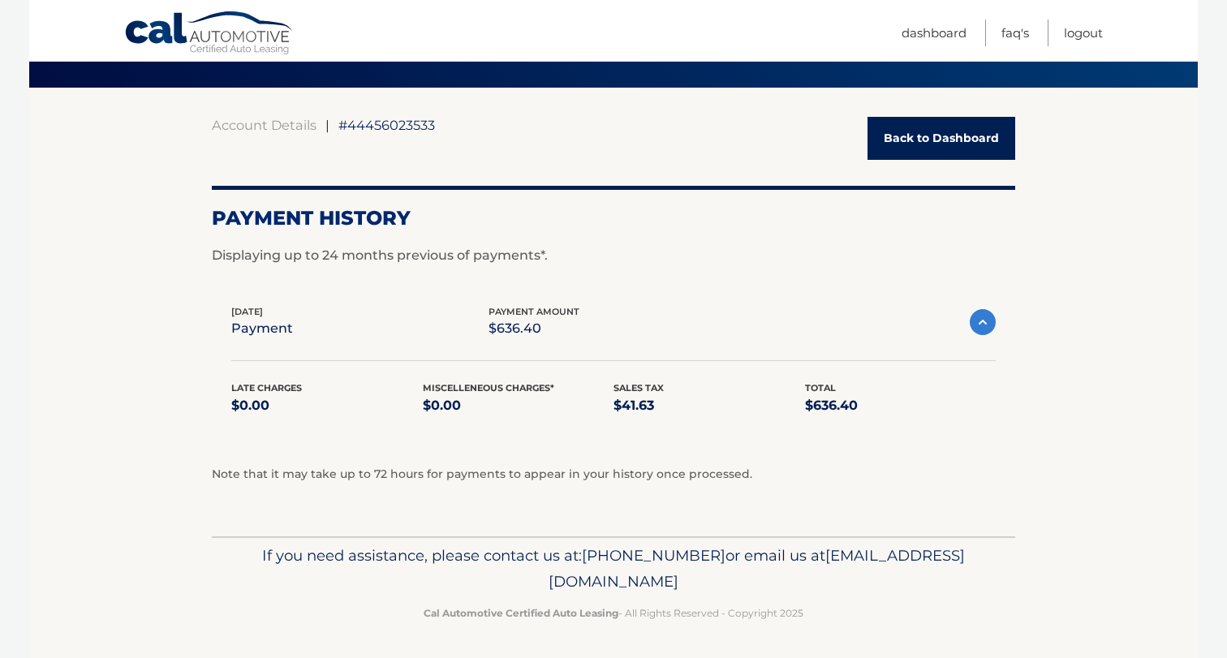
click at [979, 325] on img at bounding box center [983, 322] width 26 height 26
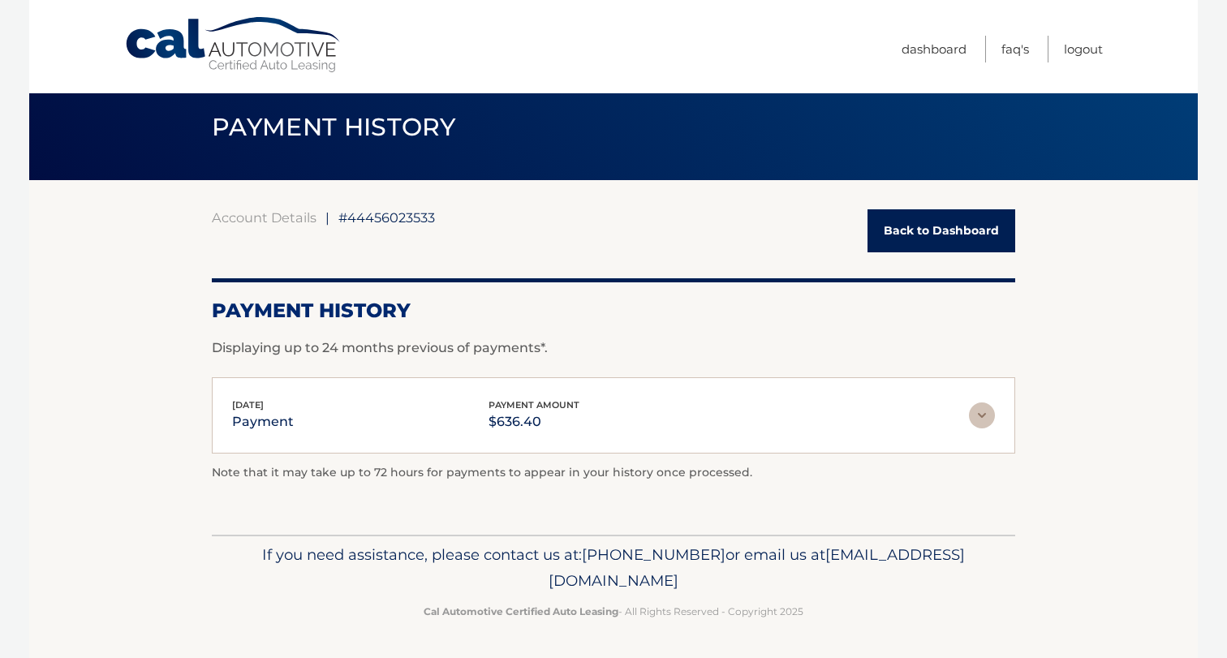
scroll to position [18, 0]
